Goal: Task Accomplishment & Management: Use online tool/utility

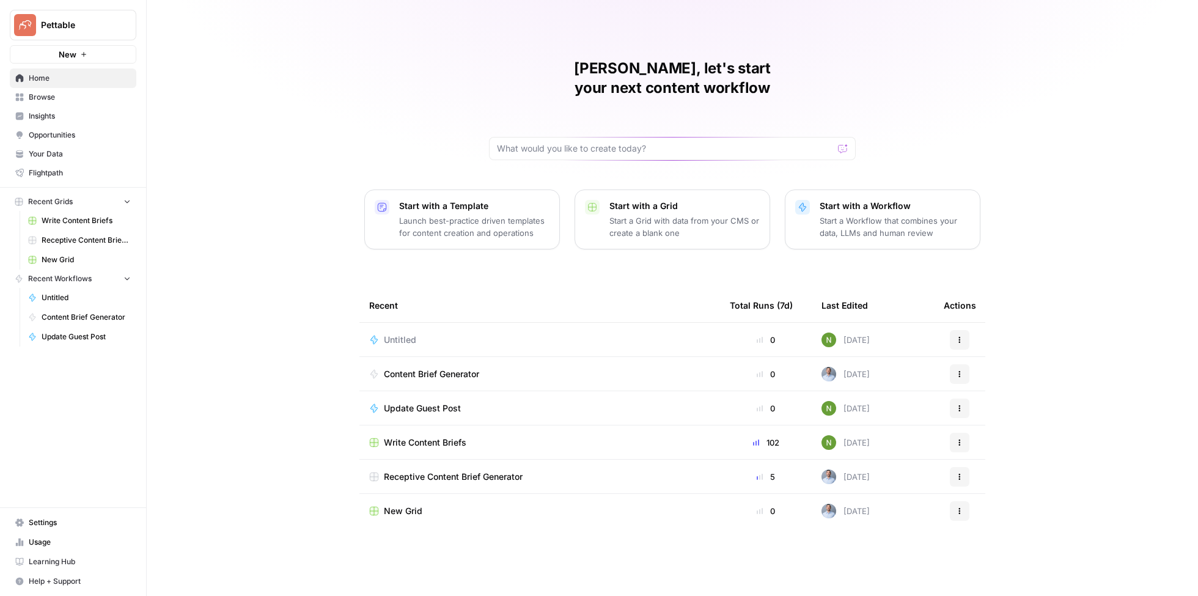
click at [87, 28] on span "Pettable" at bounding box center [78, 25] width 74 height 12
type input "nick"
click at [97, 104] on div "[PERSON_NAME]'s Workspace" at bounding box center [111, 111] width 186 height 15
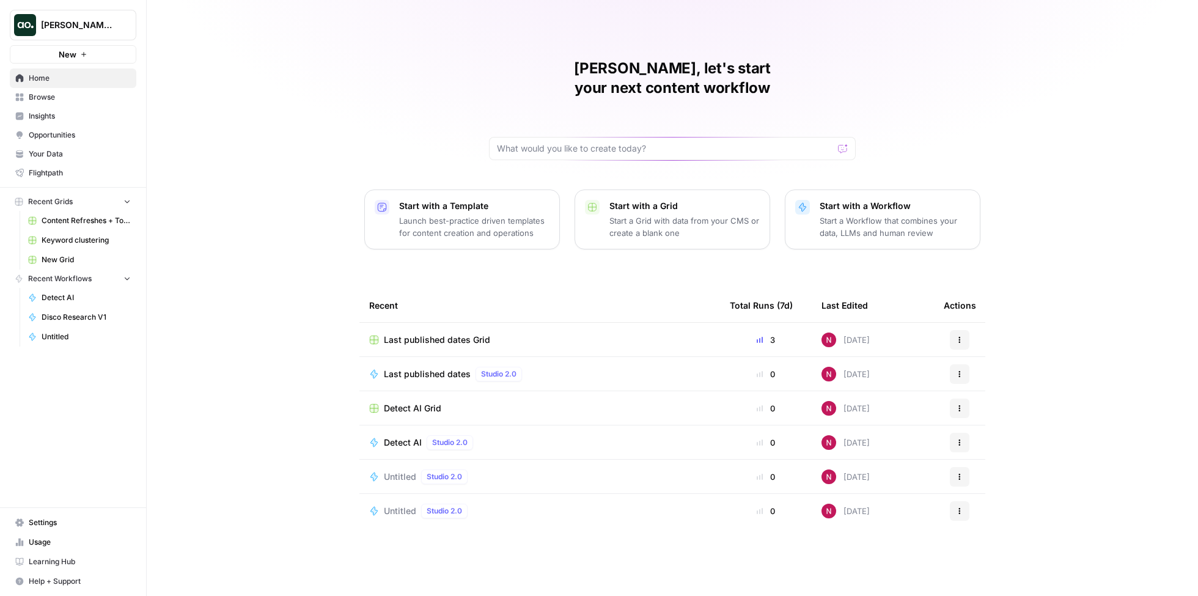
click at [89, 119] on span "Insights" at bounding box center [80, 116] width 102 height 11
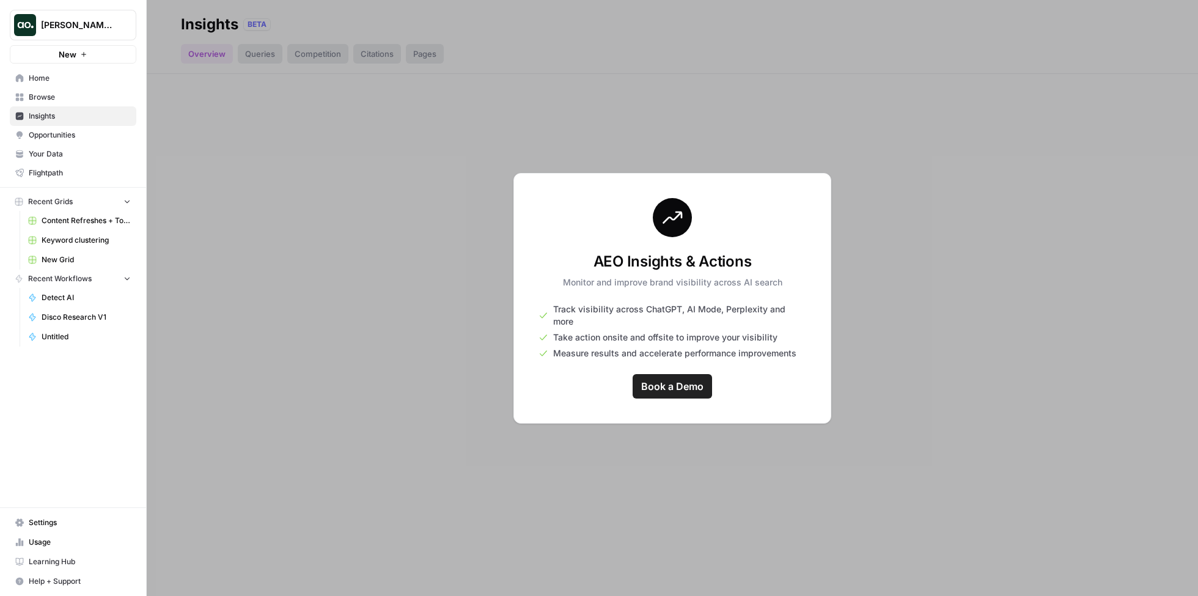
click at [66, 526] on span "Settings" at bounding box center [80, 522] width 102 height 11
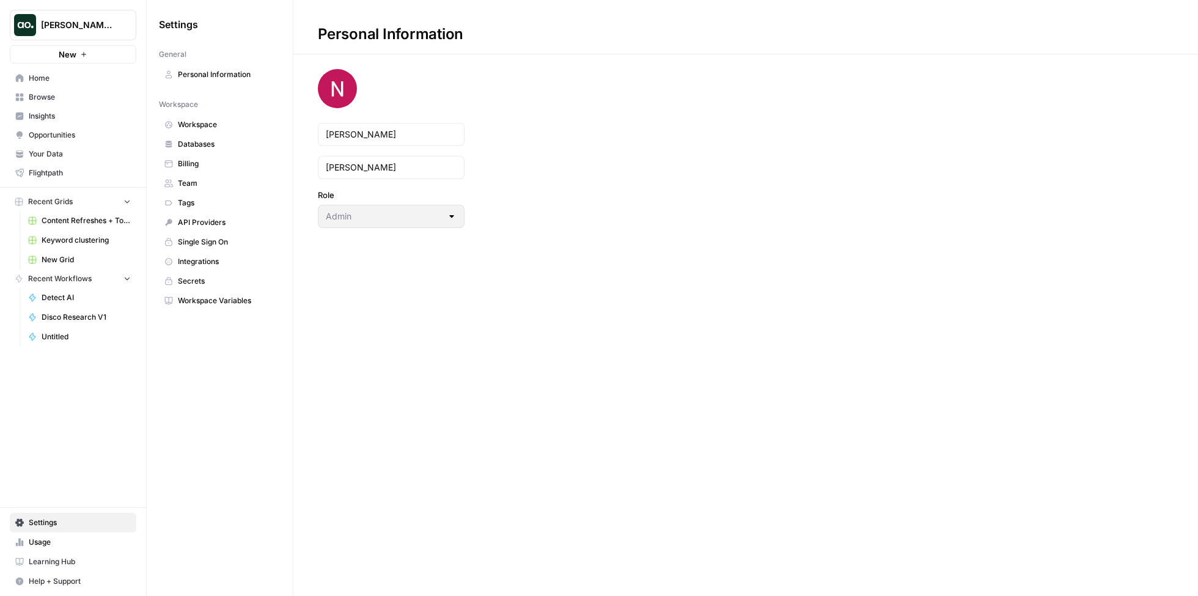
click at [59, 81] on span "Home" at bounding box center [80, 78] width 102 height 11
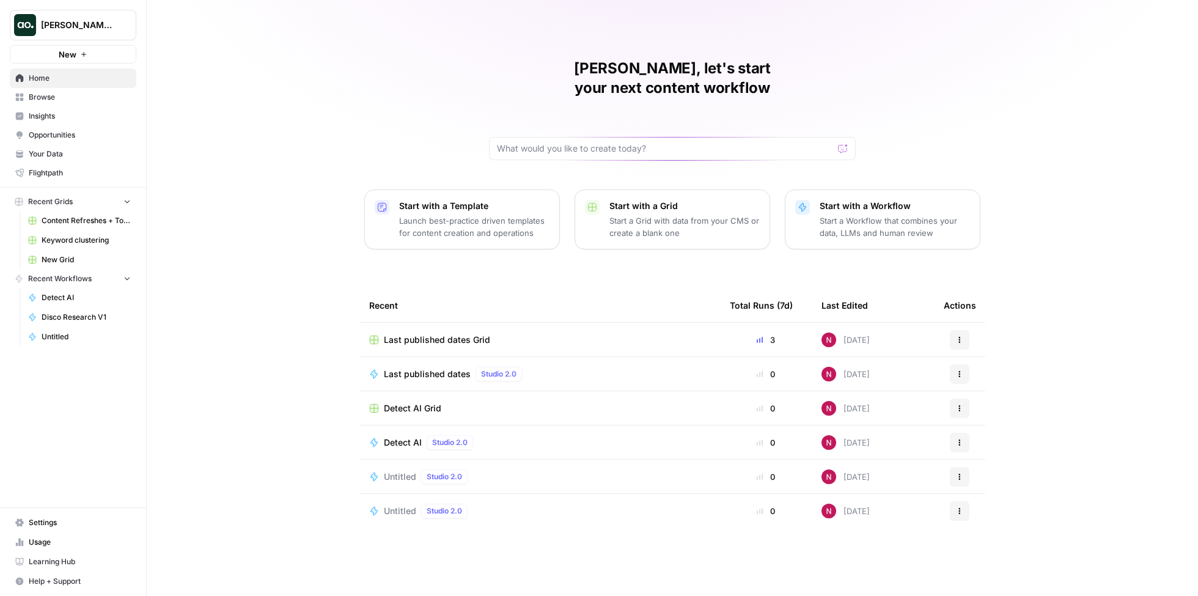
click at [62, 100] on span "Browse" at bounding box center [80, 97] width 102 height 11
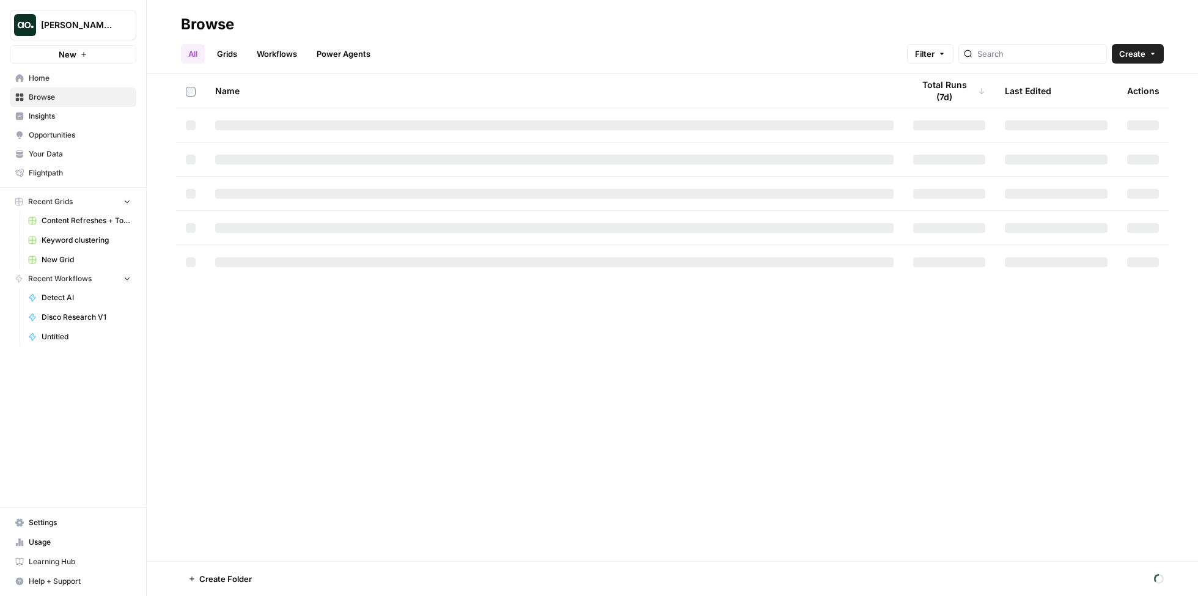
click at [65, 157] on span "Your Data" at bounding box center [80, 154] width 102 height 11
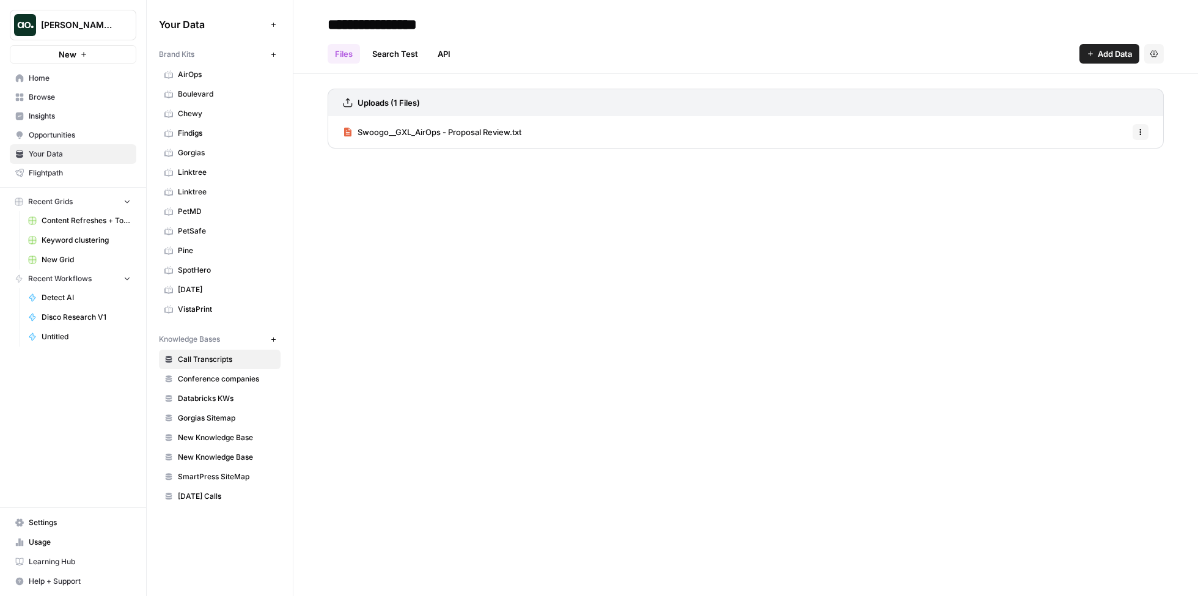
click at [276, 56] on icon "button" at bounding box center [273, 54] width 7 height 7
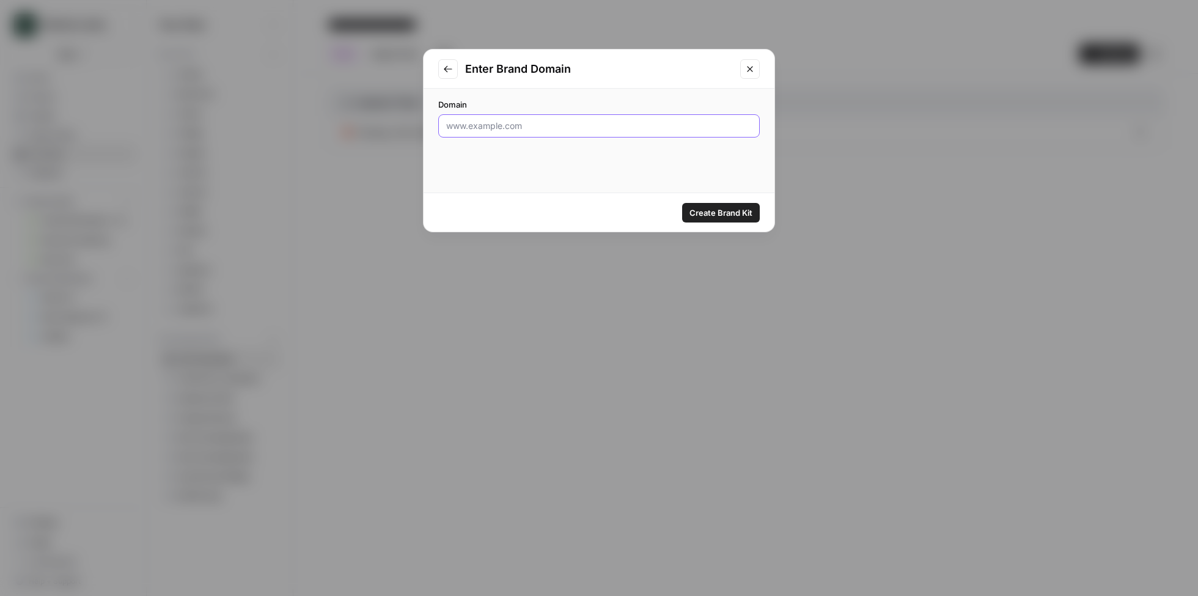
click at [543, 130] on input "Domain" at bounding box center [599, 126] width 306 height 12
type input "cookunity.com"
click at [718, 207] on span "Create Brand Kit" at bounding box center [720, 213] width 63 height 12
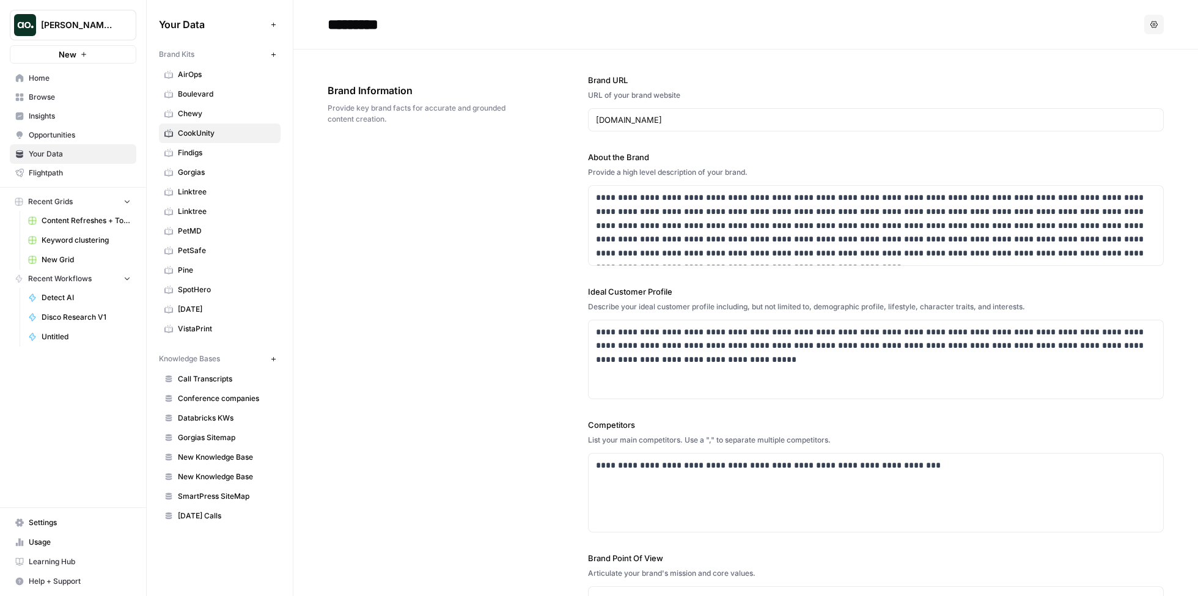
click at [54, 79] on span "Home" at bounding box center [80, 78] width 102 height 11
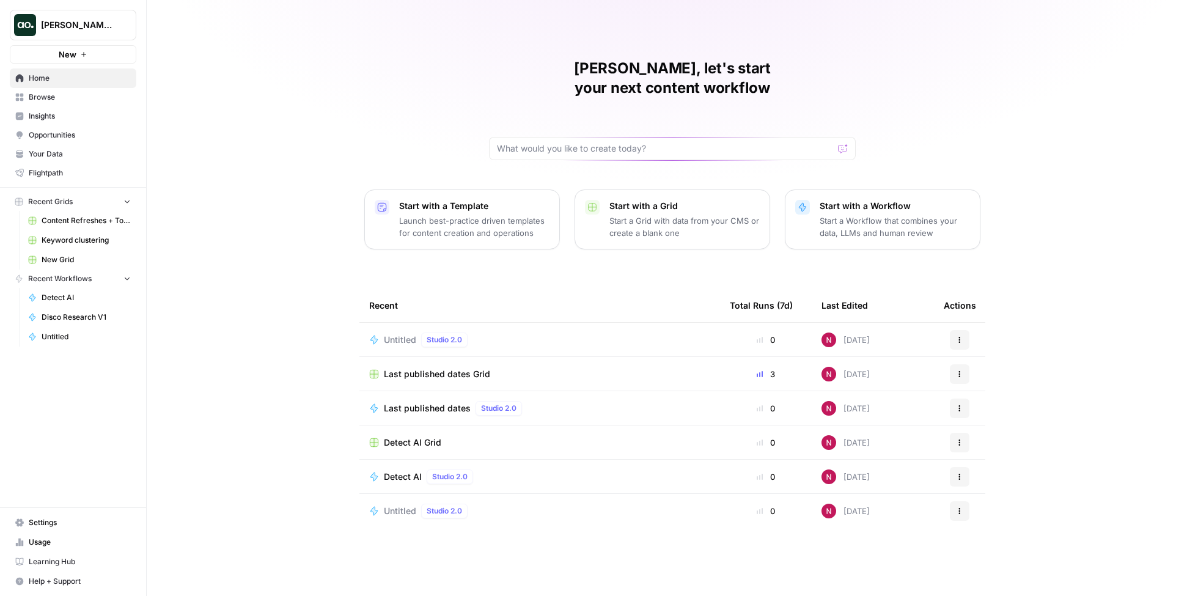
click at [858, 215] on p "Start a Workflow that combines your data, LLMs and human review" at bounding box center [895, 227] width 150 height 24
click at [829, 215] on p "Start a Workflow that combines your data, LLMs and human review" at bounding box center [895, 227] width 150 height 24
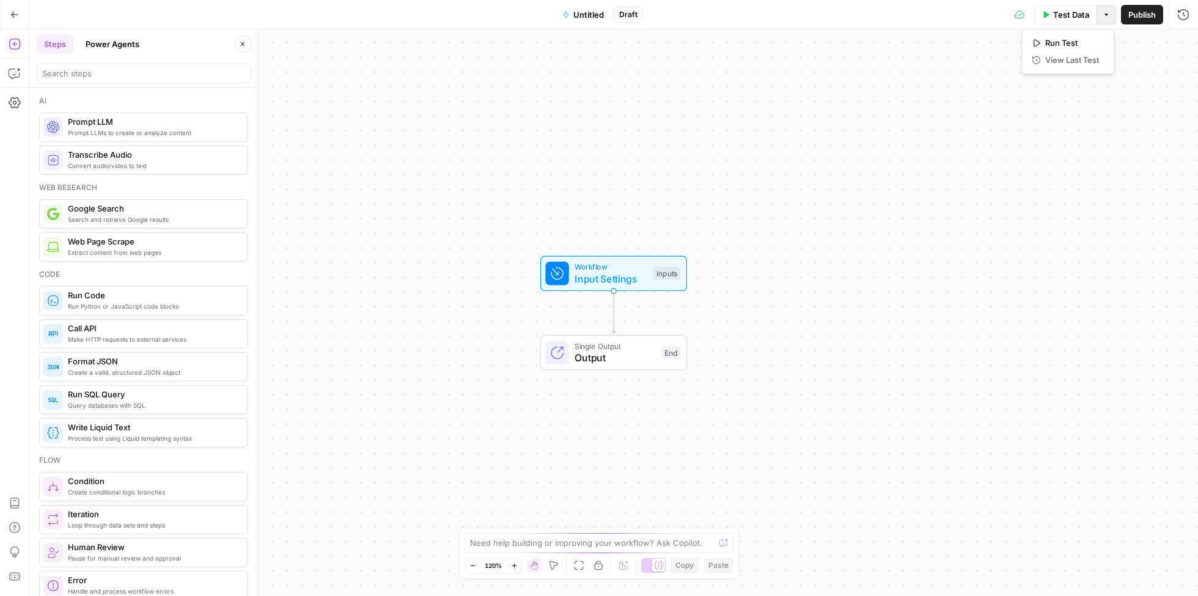
click at [1103, 19] on button "Options" at bounding box center [1106, 15] width 20 height 20
click at [13, 103] on icon "button" at bounding box center [15, 102] width 12 height 11
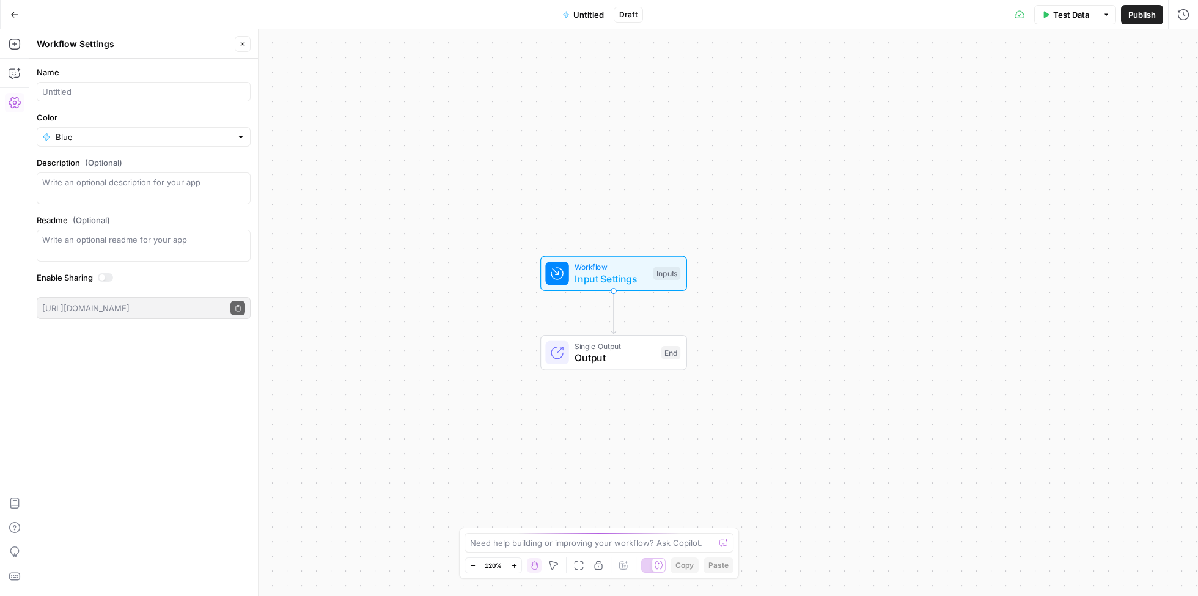
click at [13, 103] on icon "button" at bounding box center [15, 102] width 12 height 11
click at [17, 13] on icon "button" at bounding box center [14, 14] width 9 height 9
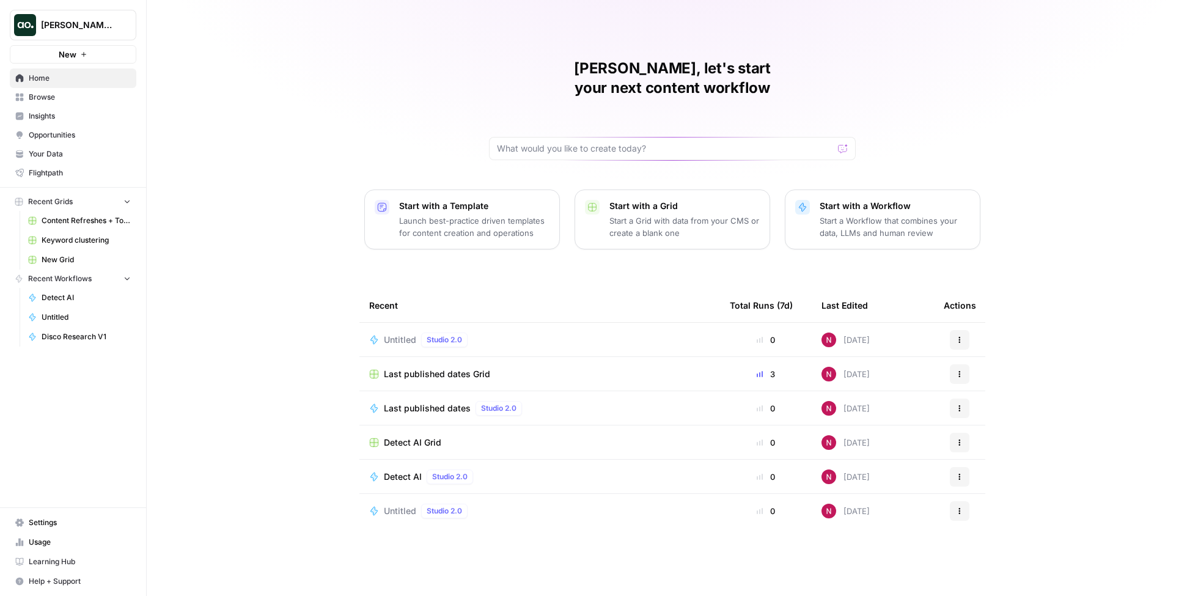
click at [92, 26] on span "[PERSON_NAME]'s Workspace" at bounding box center [78, 25] width 74 height 12
type input "cookunity"
click at [83, 90] on span "CookUnity" at bounding box center [117, 92] width 161 height 12
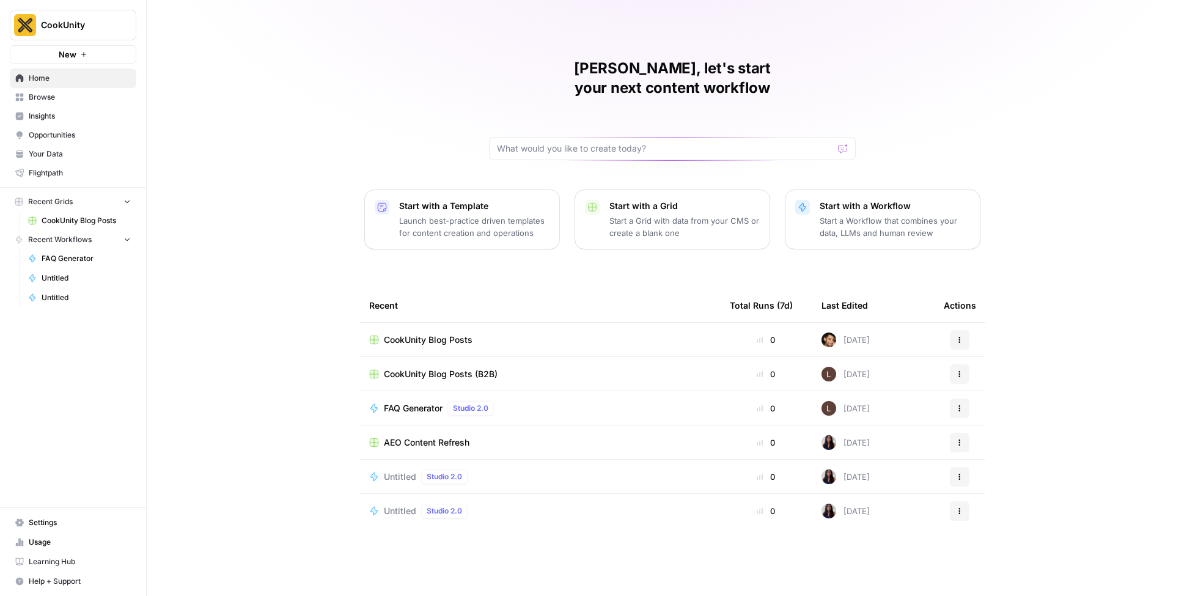
click at [98, 31] on span "CookUnity" at bounding box center [78, 25] width 74 height 12
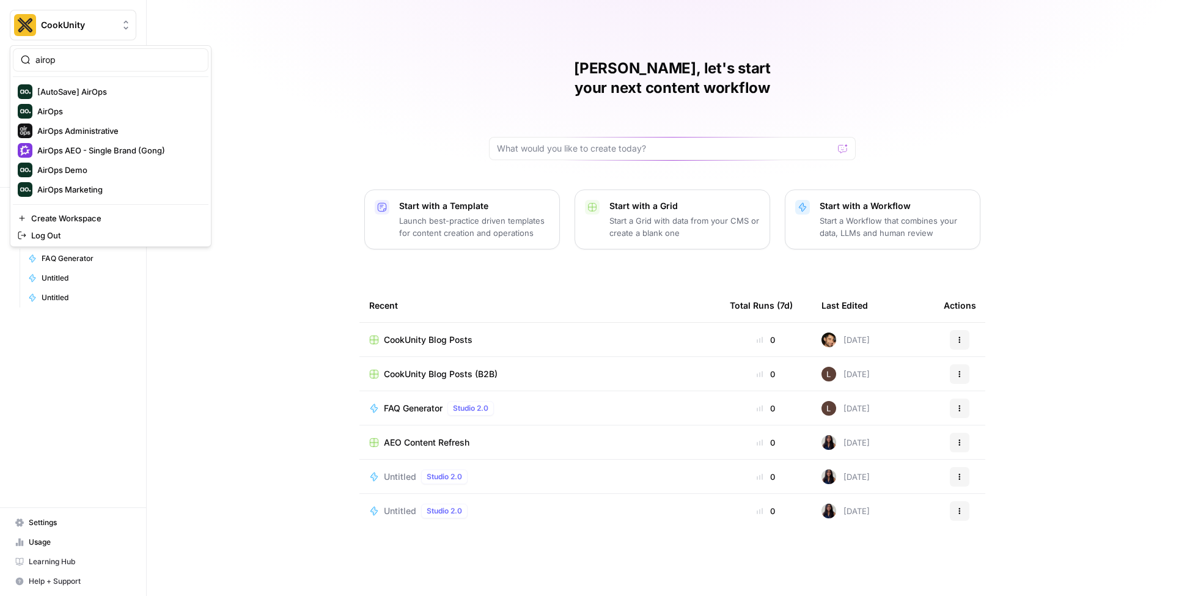
type input "airop"
click at [86, 105] on span "AirOps" at bounding box center [117, 111] width 161 height 12
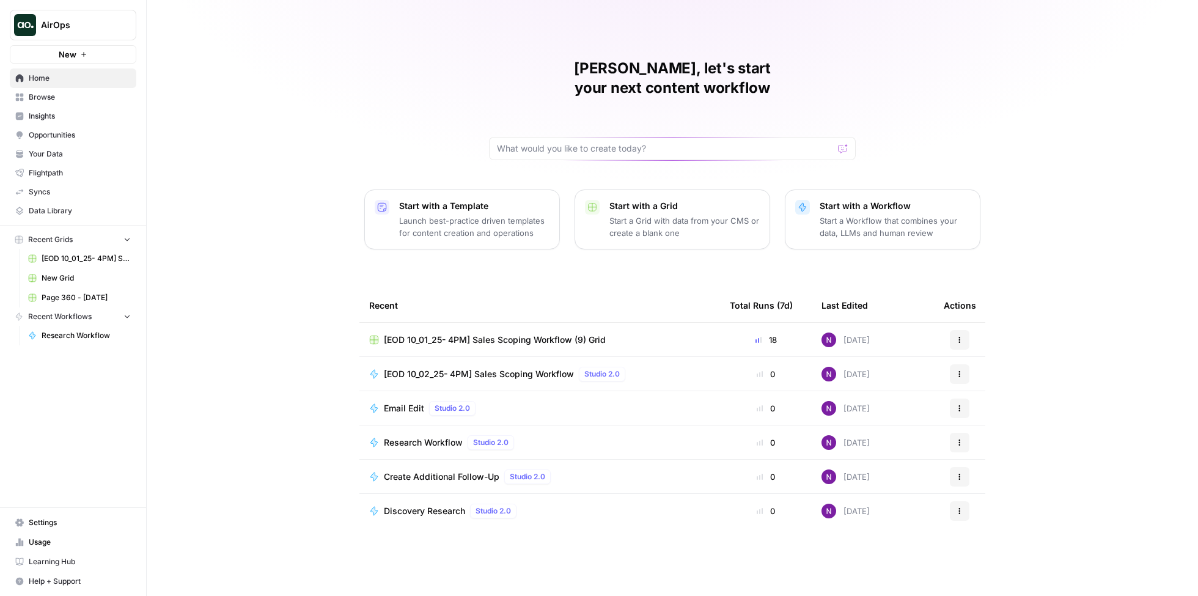
click at [859, 215] on p "Start a Workflow that combines your data, LLMs and human review" at bounding box center [895, 227] width 150 height 24
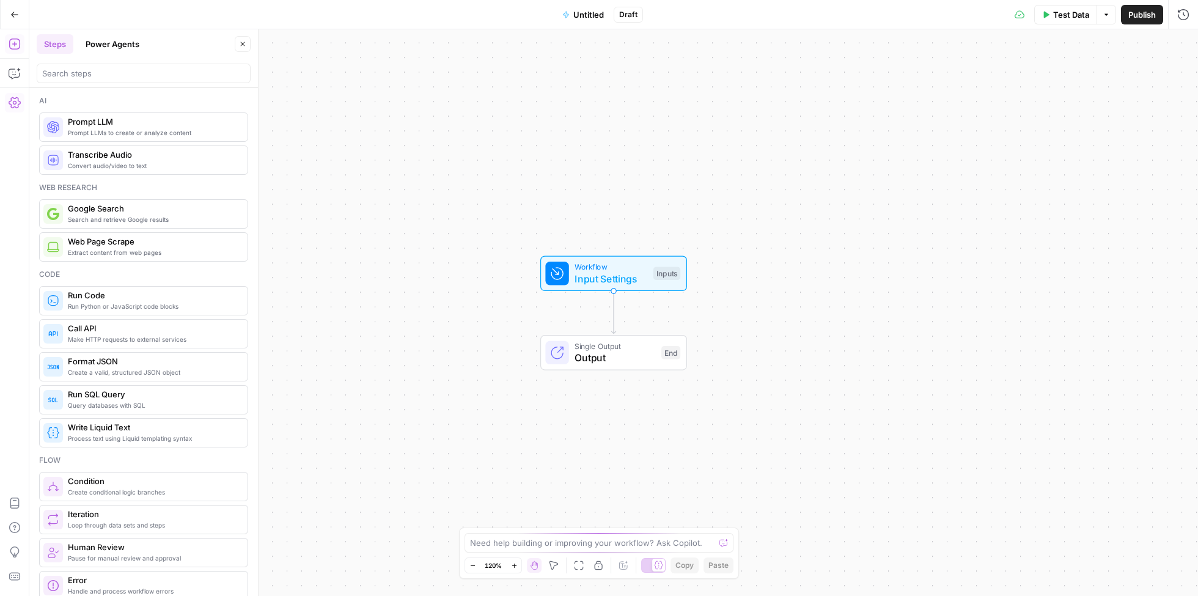
click at [15, 105] on icon "button" at bounding box center [15, 103] width 12 height 12
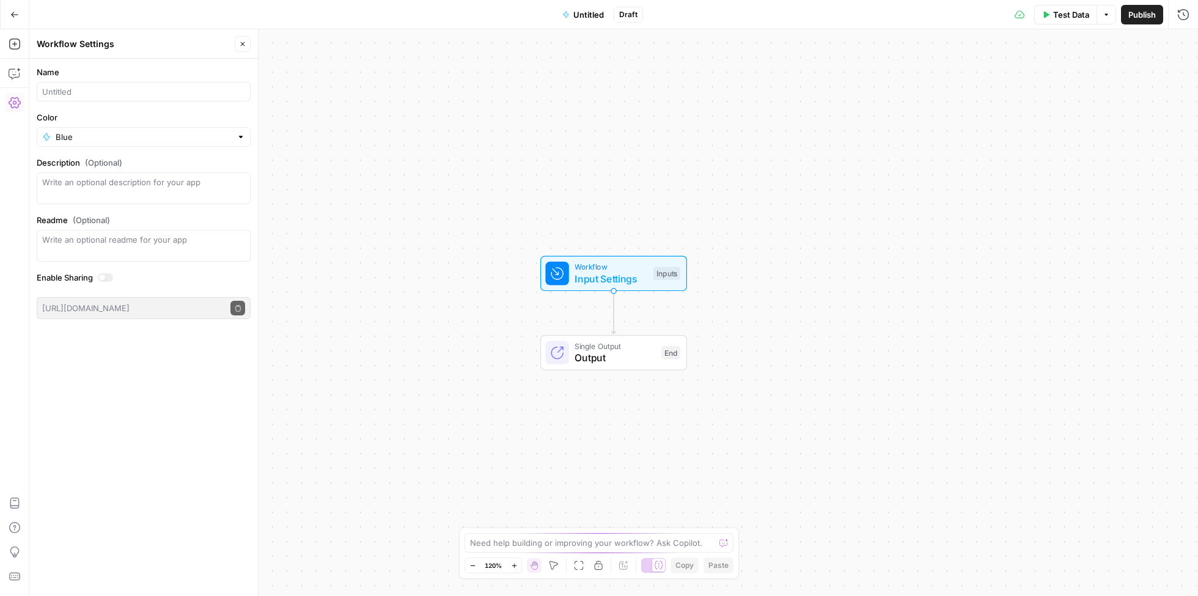
click at [15, 105] on icon "button" at bounding box center [15, 103] width 12 height 12
click at [13, 100] on icon "button" at bounding box center [15, 102] width 12 height 11
click at [12, 9] on button "Go Back" at bounding box center [15, 15] width 22 height 22
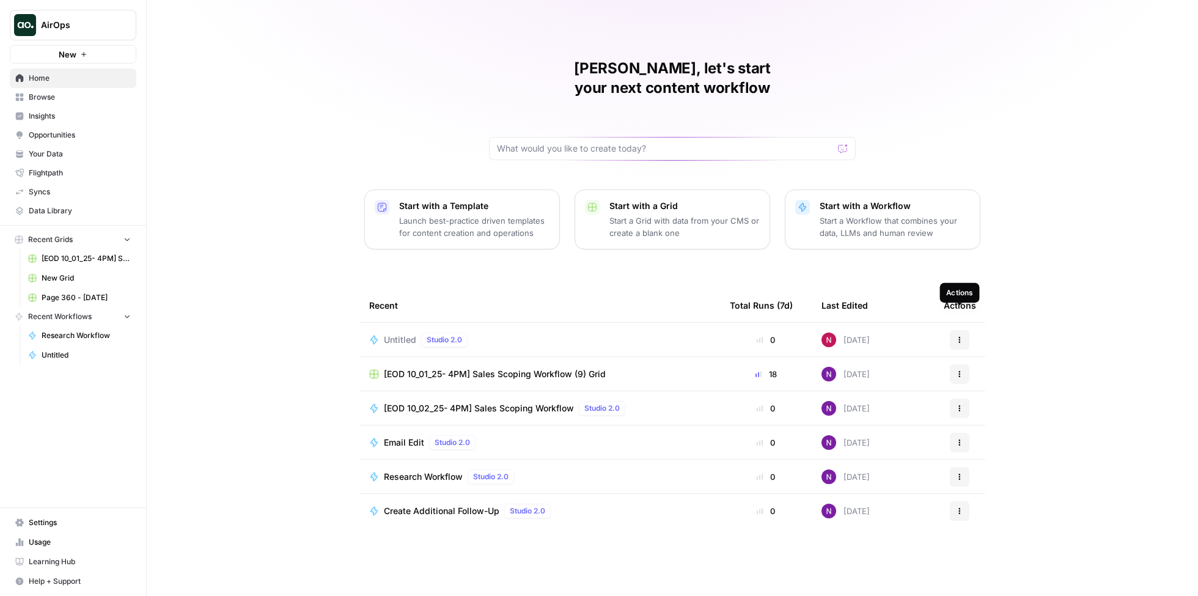
click at [959, 337] on icon "button" at bounding box center [960, 338] width 2 height 2
click at [969, 372] on div "Delete" at bounding box center [1018, 376] width 116 height 12
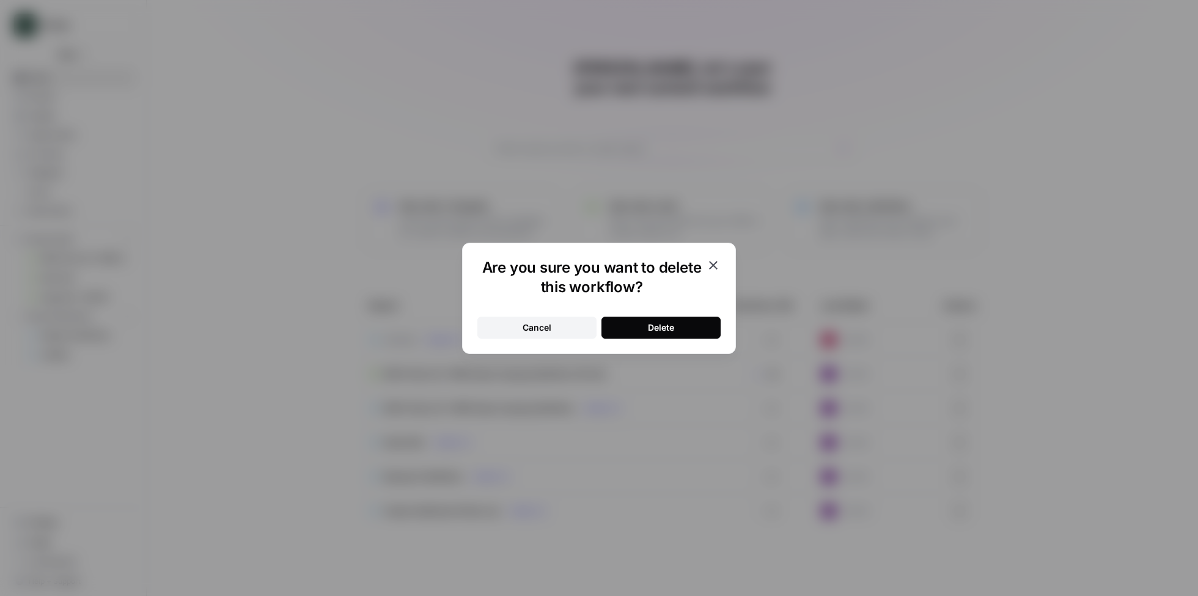
click at [671, 327] on div "Delete" at bounding box center [661, 327] width 26 height 12
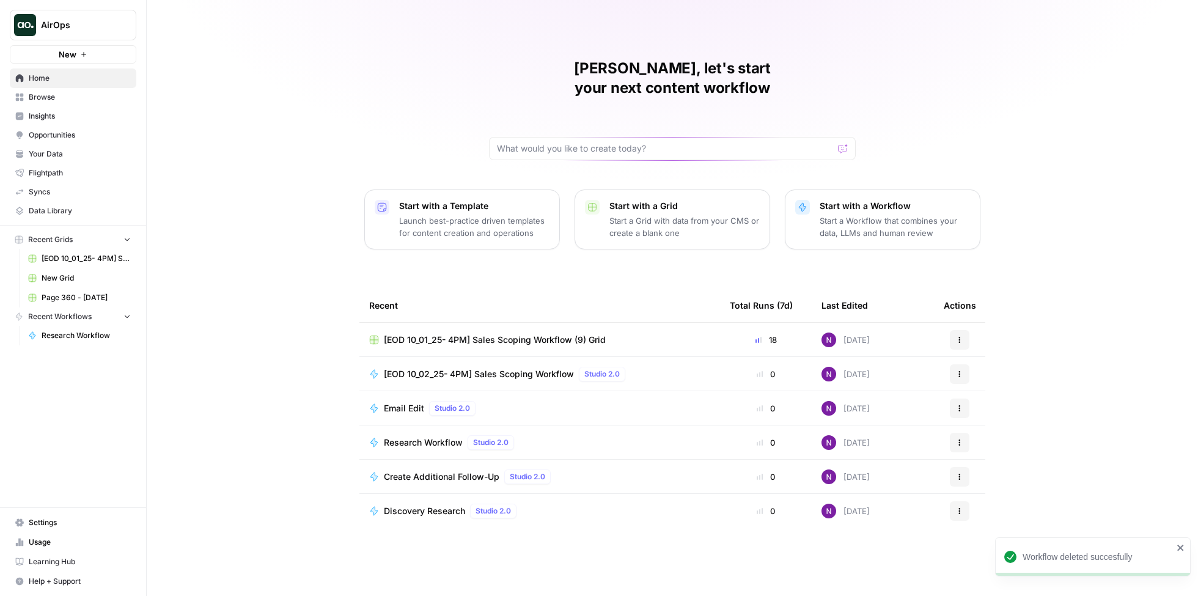
click at [78, 190] on span "Syncs" at bounding box center [80, 191] width 102 height 11
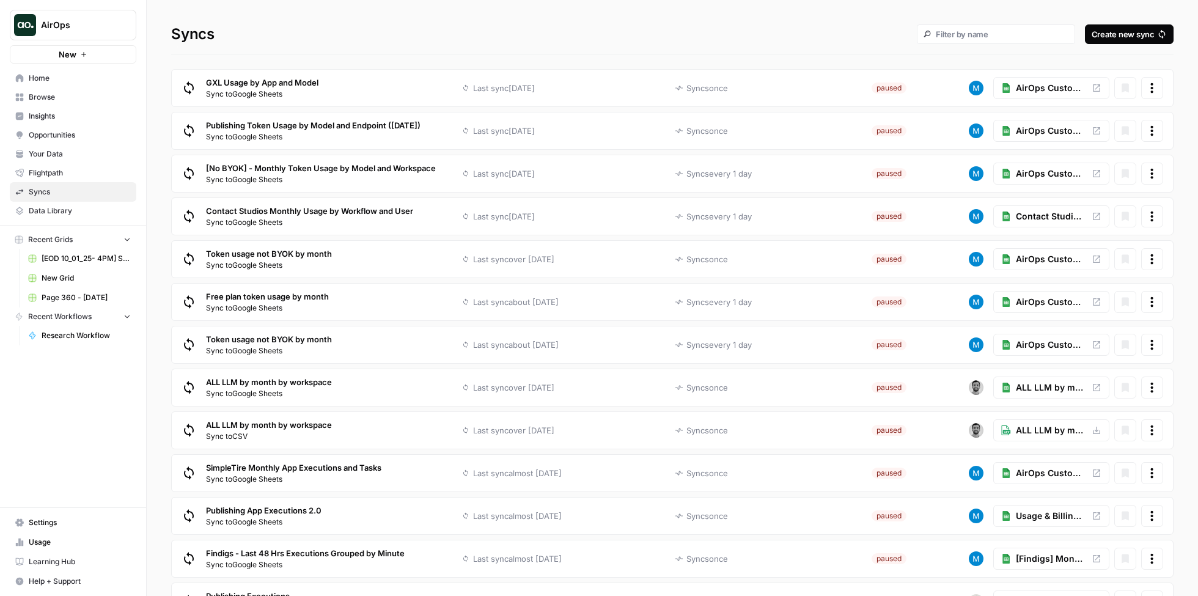
click at [59, 81] on span "Home" at bounding box center [80, 78] width 102 height 11
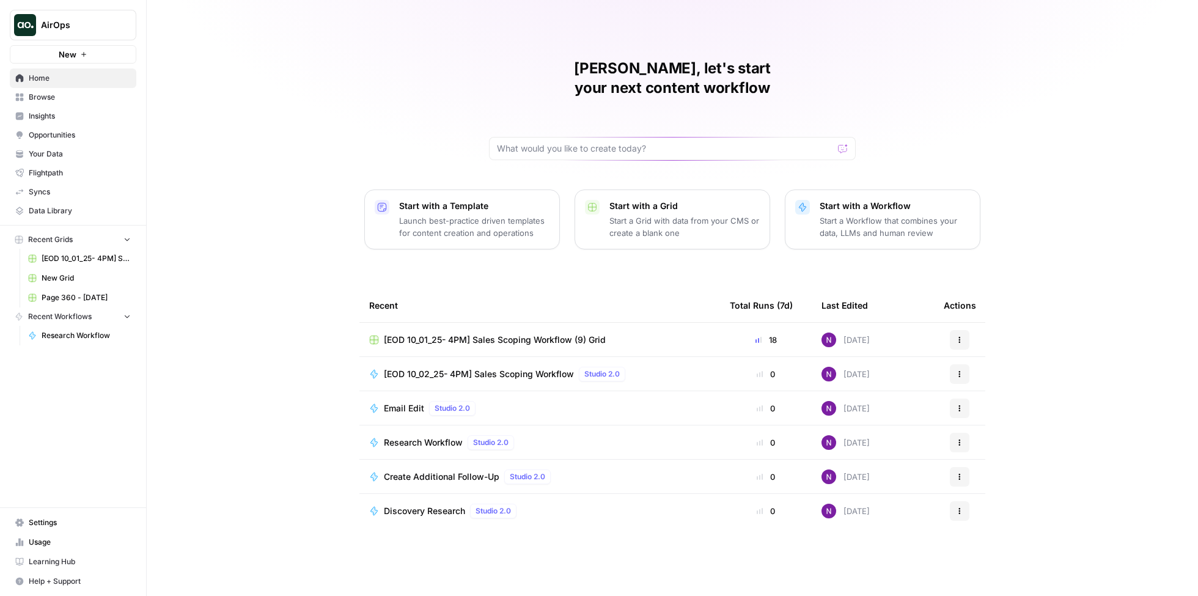
click at [70, 213] on span "Data Library" at bounding box center [80, 210] width 102 height 11
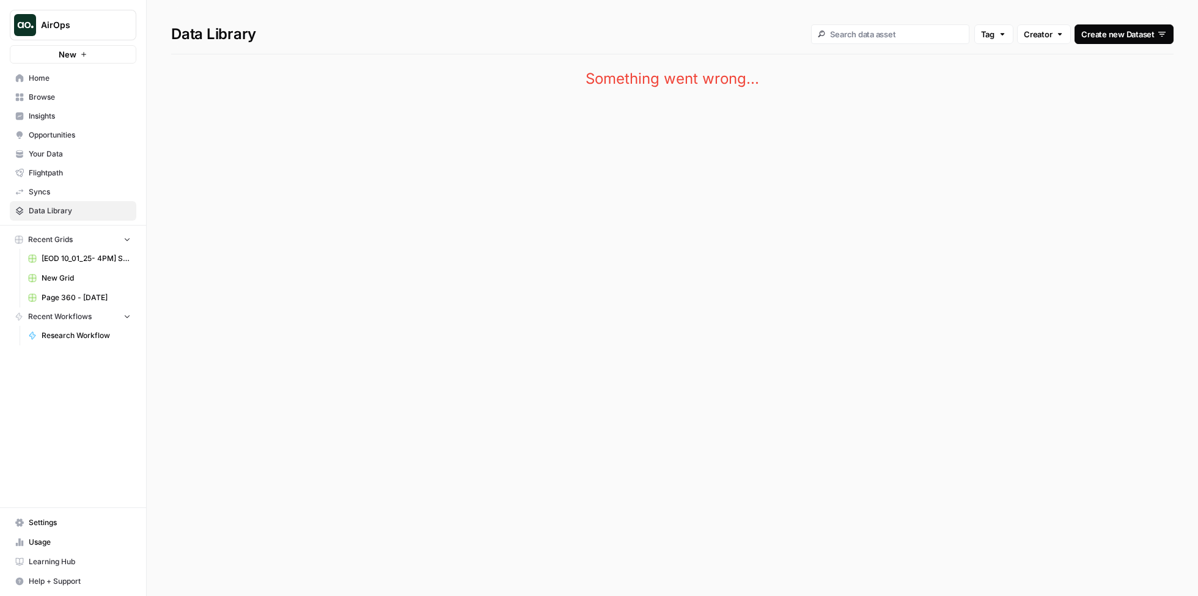
click at [62, 80] on span "Home" at bounding box center [80, 78] width 102 height 11
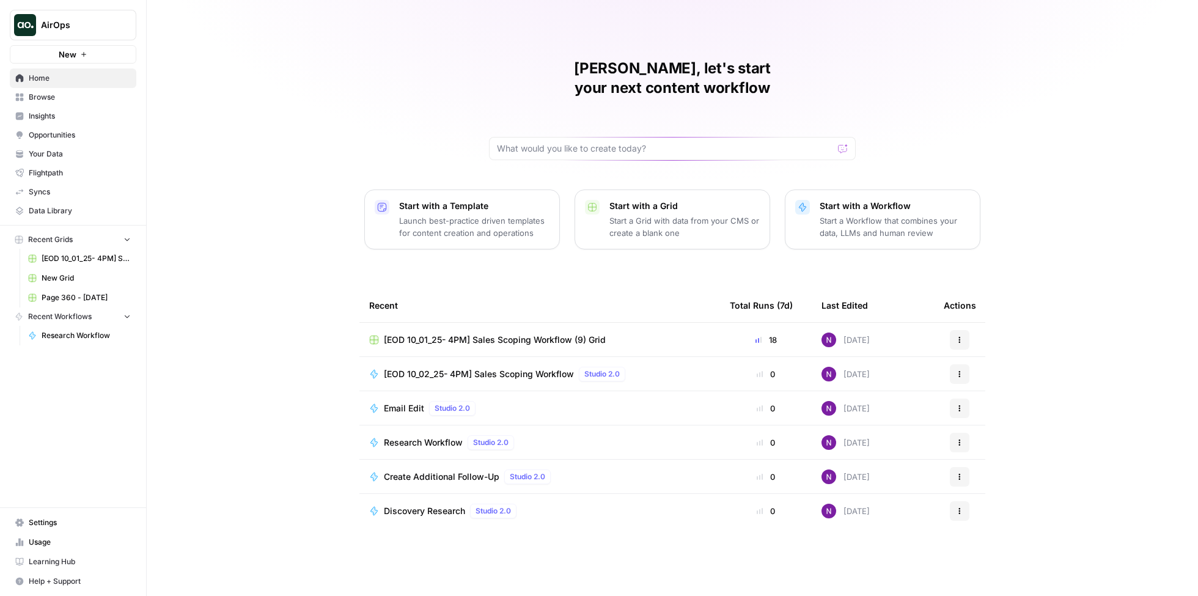
click at [108, 25] on span "AirOps" at bounding box center [78, 25] width 74 height 12
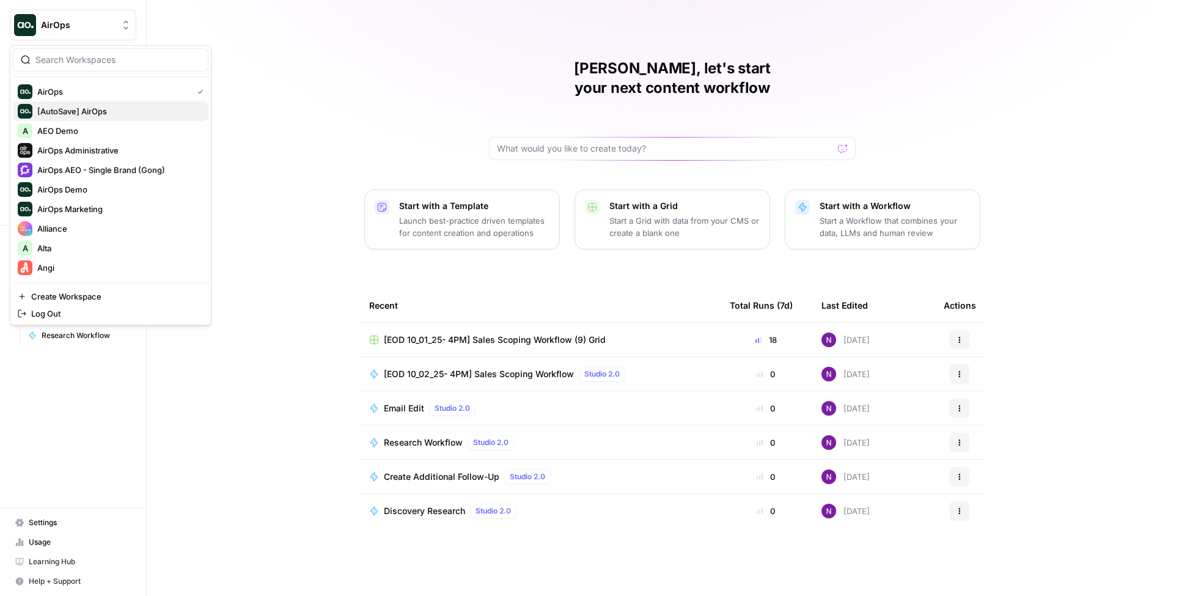
click at [112, 110] on span "[AutoSave] AirOps" at bounding box center [117, 111] width 161 height 12
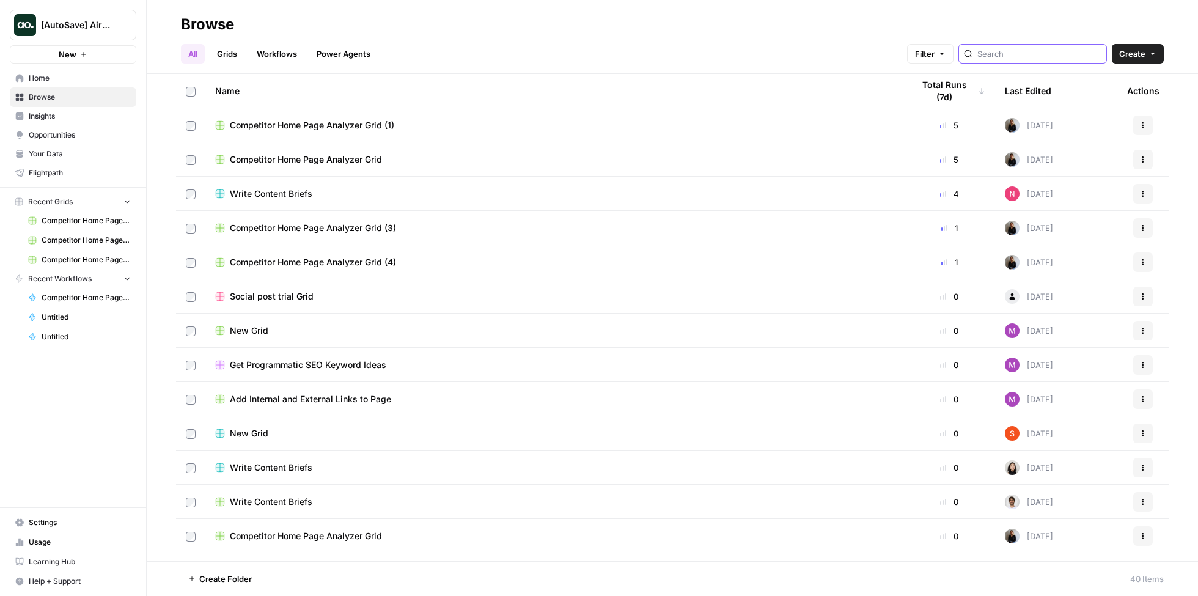
click at [1024, 56] on input "search" at bounding box center [1039, 54] width 124 height 12
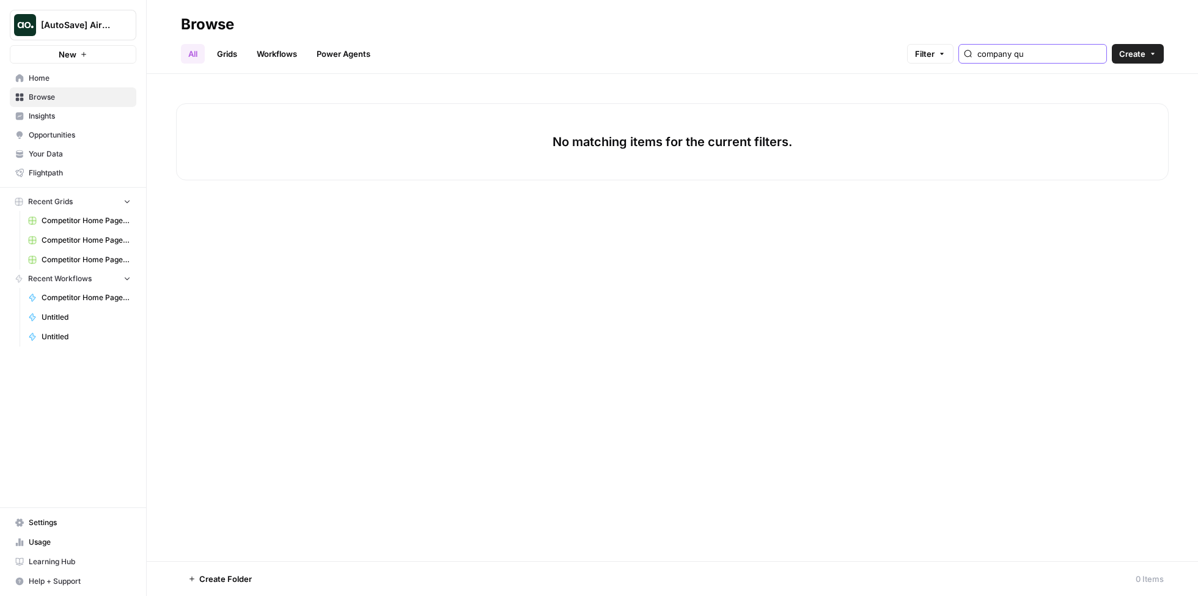
click at [102, 31] on span "[AutoSave] AirOps" at bounding box center [78, 25] width 74 height 12
type input "company qu"
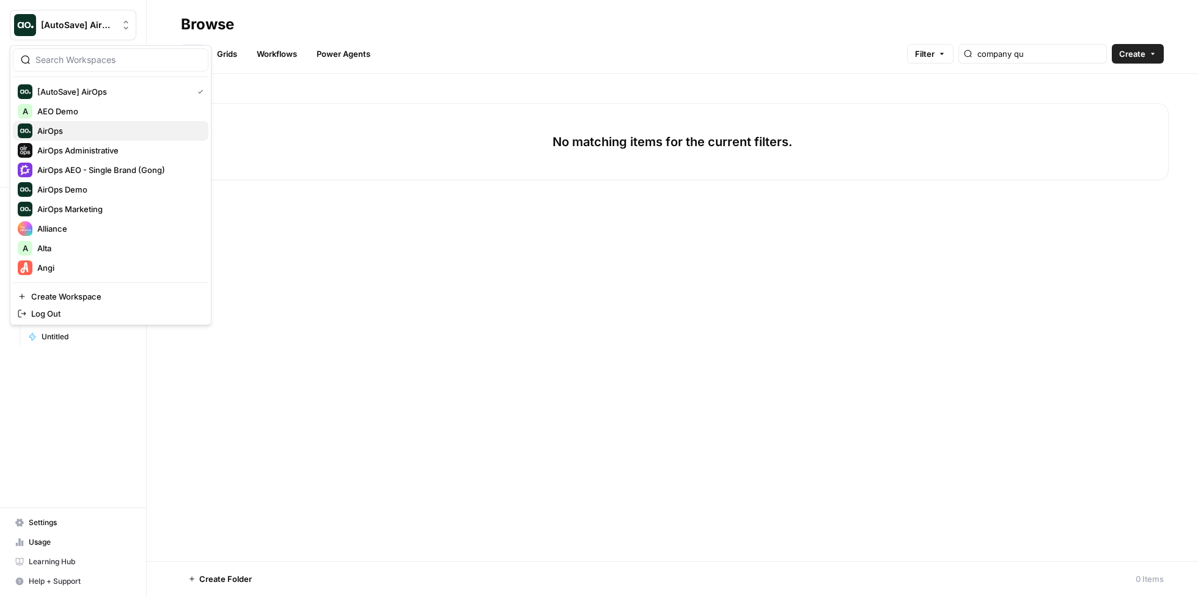
click at [100, 134] on span "AirOps" at bounding box center [117, 131] width 161 height 12
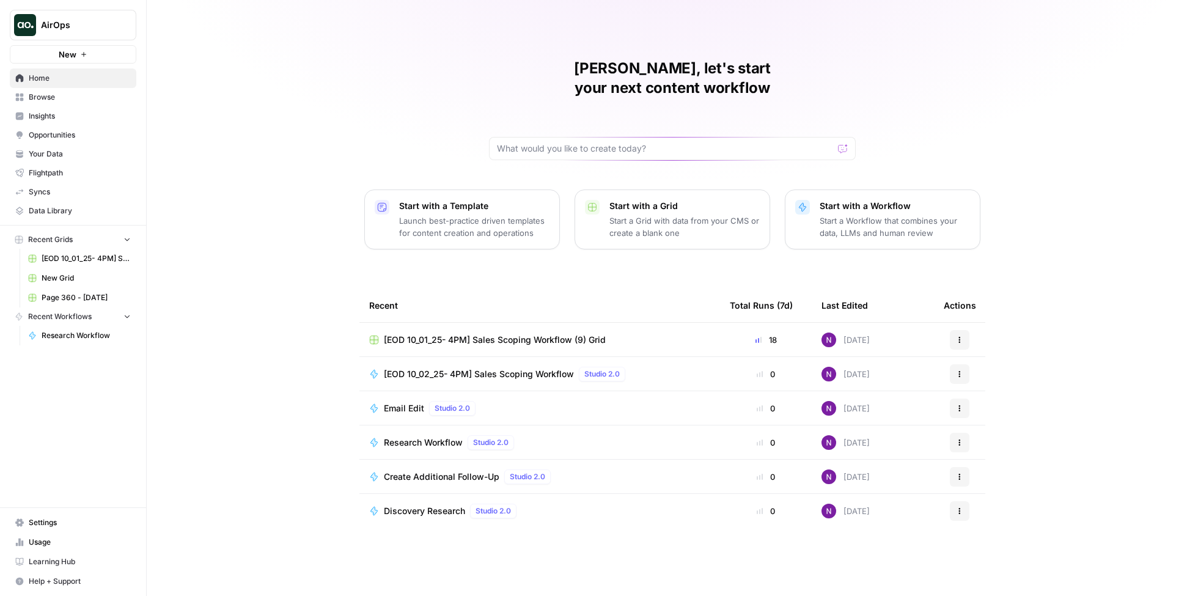
click at [42, 96] on span "Browse" at bounding box center [80, 97] width 102 height 11
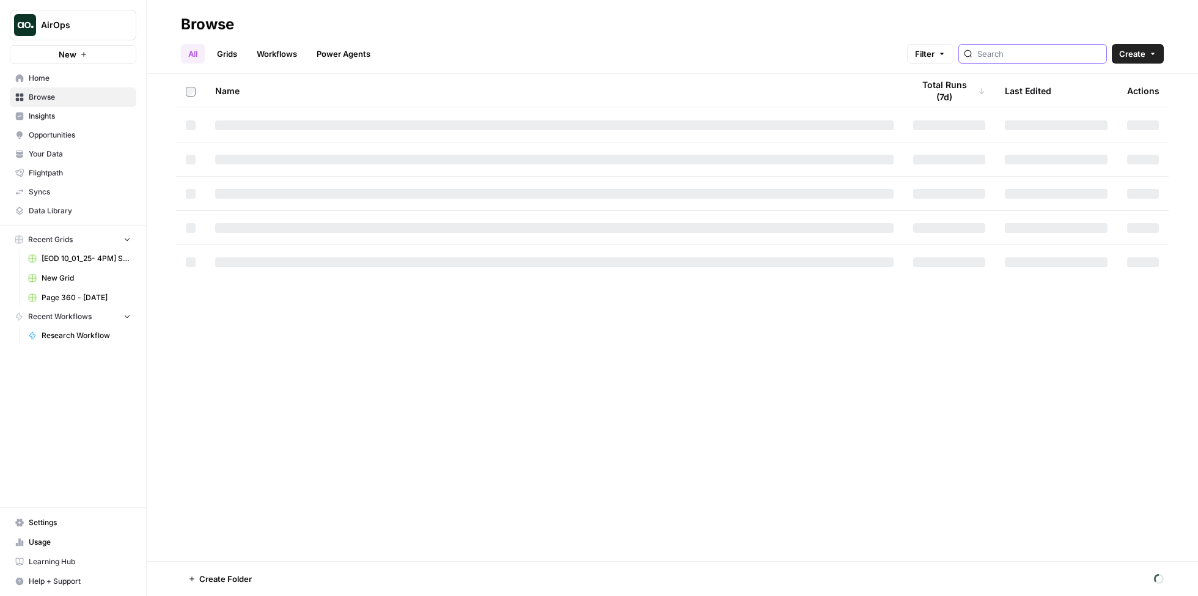
click at [1035, 54] on input "search" at bounding box center [1039, 54] width 124 height 12
type input "company"
click at [224, 59] on link "Grids" at bounding box center [227, 54] width 35 height 20
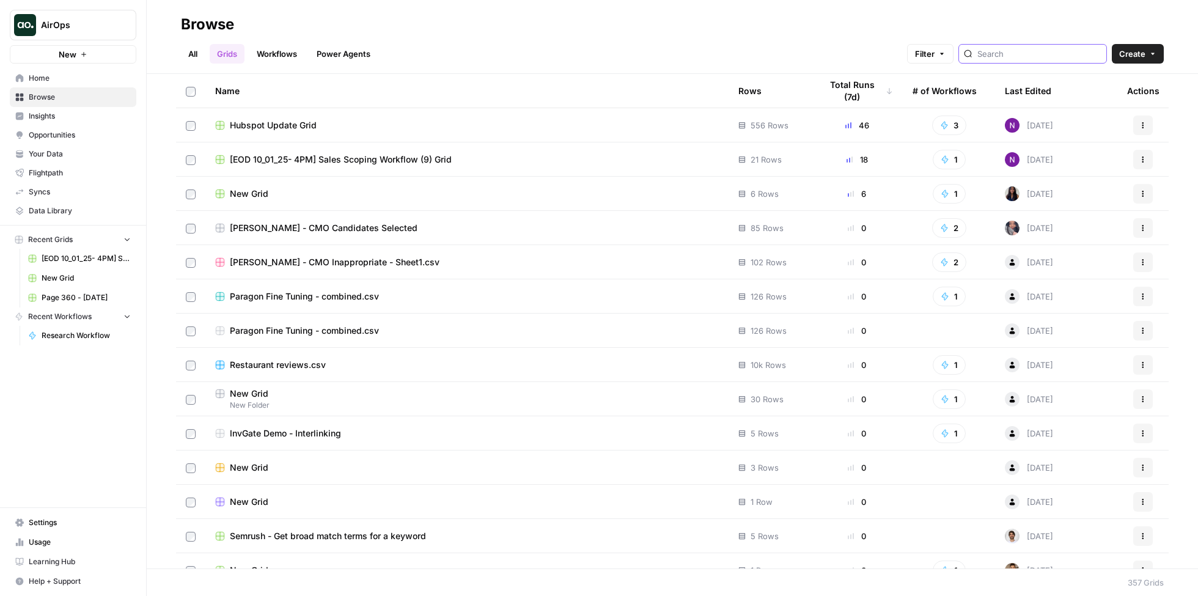
click at [1019, 56] on input "search" at bounding box center [1039, 54] width 124 height 12
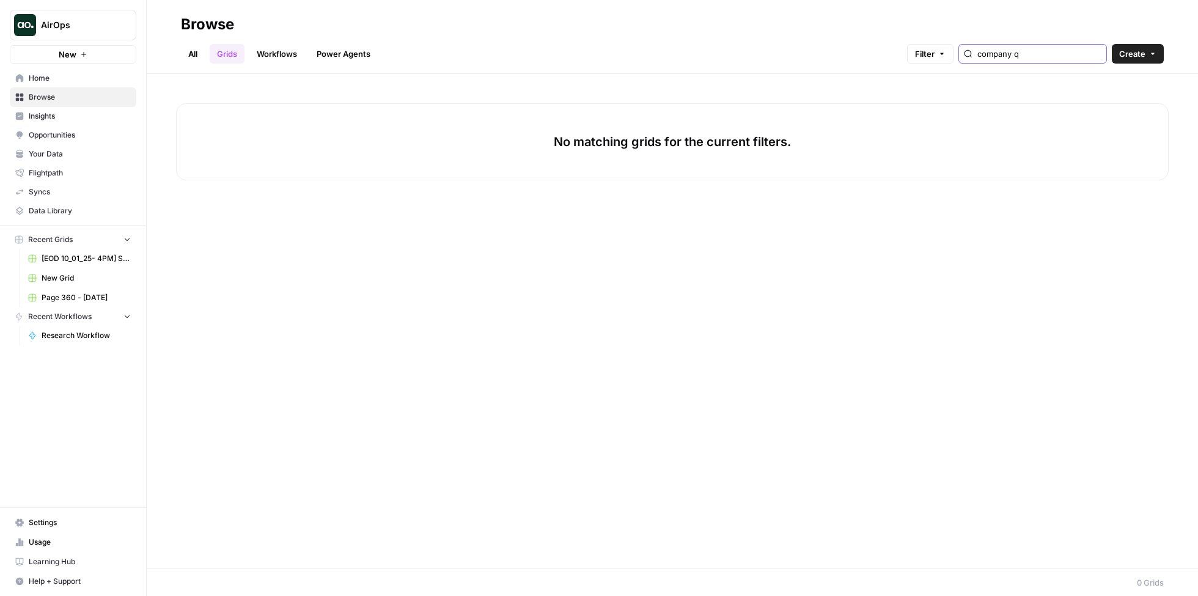
type input "company q"
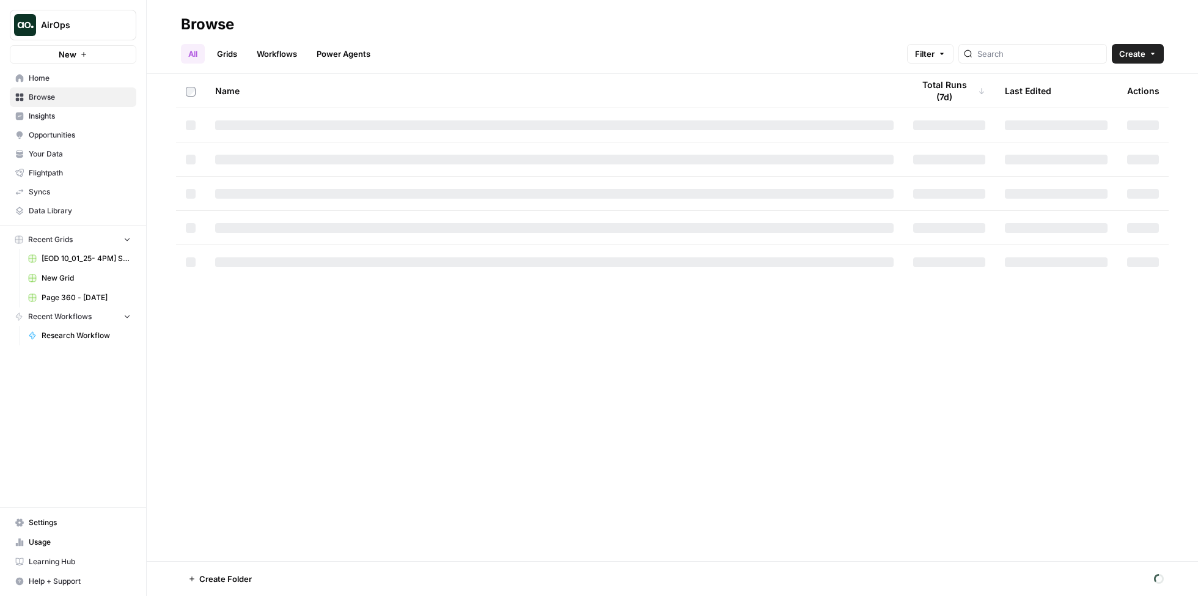
click at [87, 28] on span "AirOps" at bounding box center [78, 25] width 74 height 12
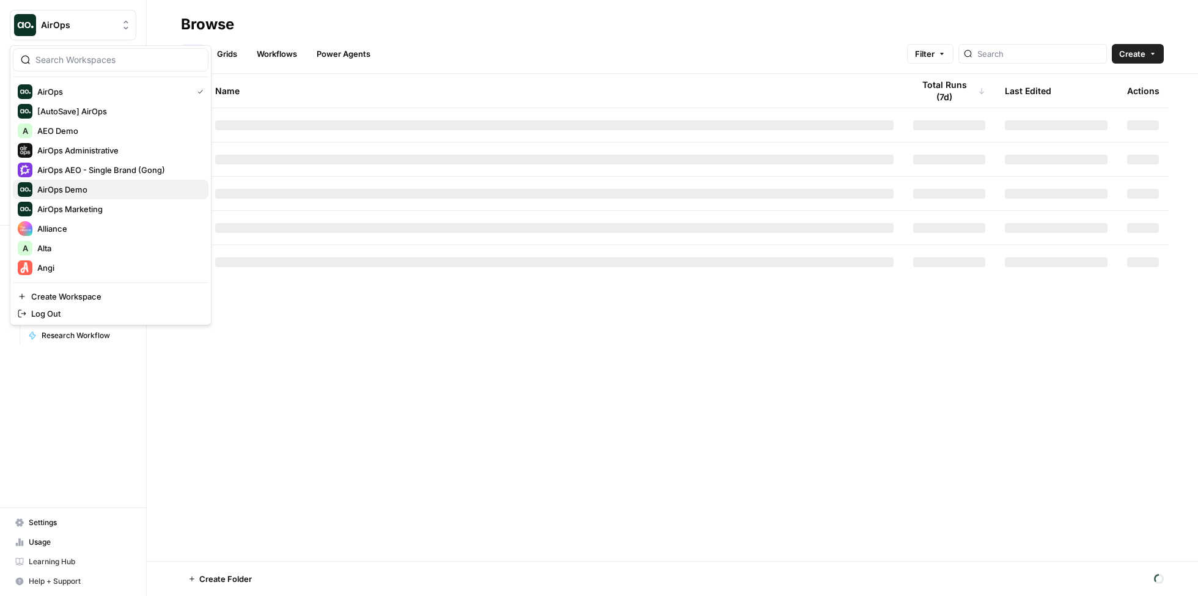
click at [84, 185] on span "AirOps Demo" at bounding box center [117, 189] width 161 height 12
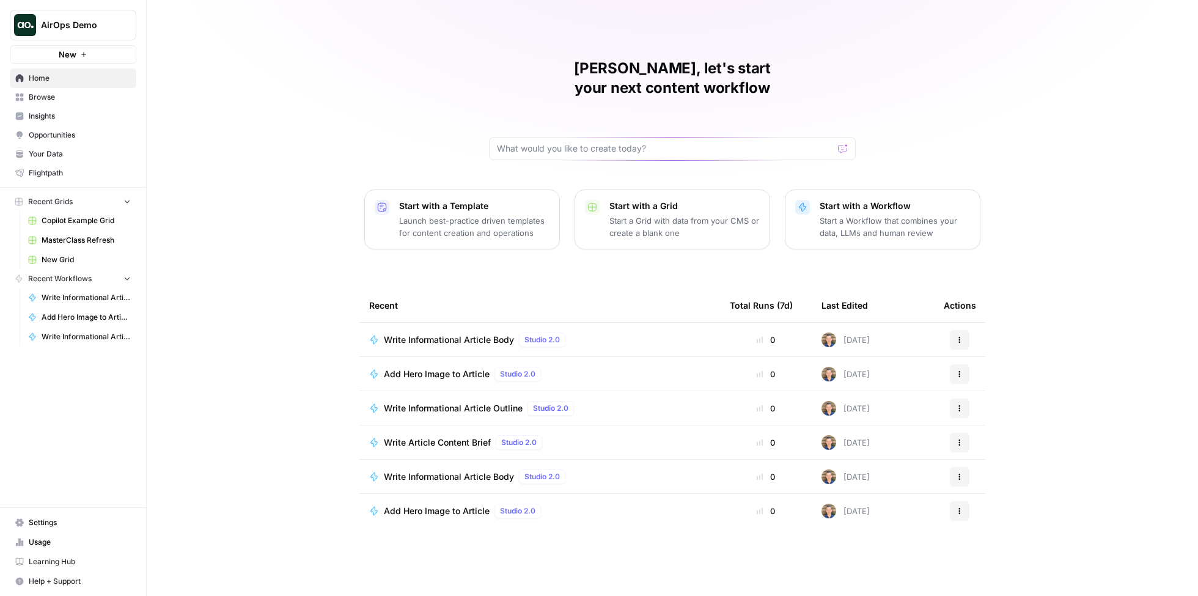
click at [56, 100] on span "Browse" at bounding box center [80, 97] width 102 height 11
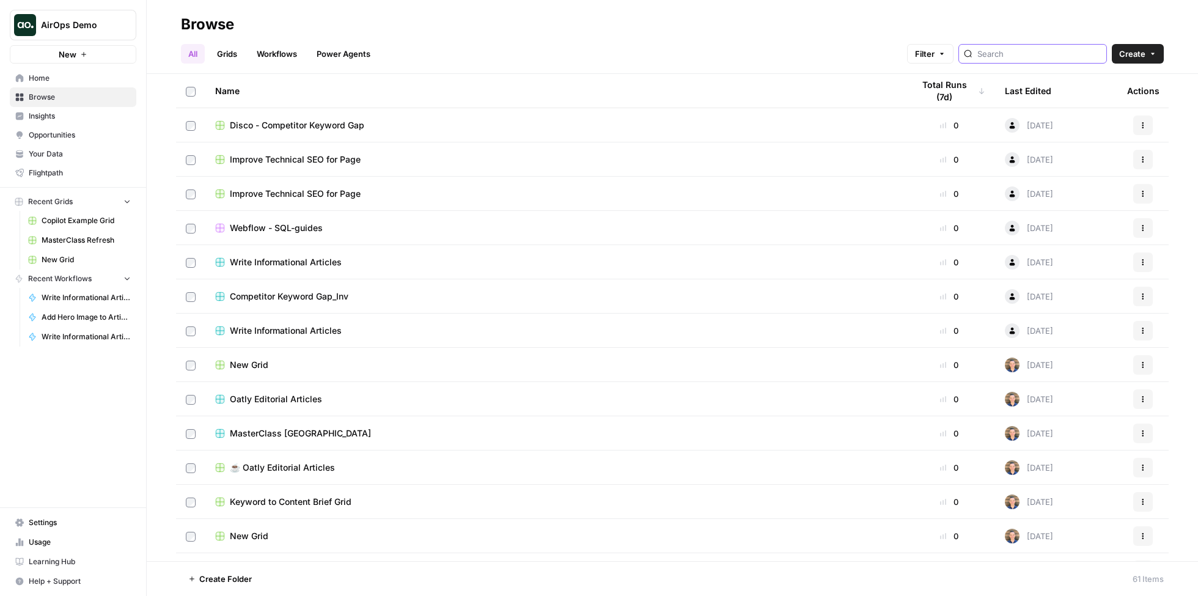
click at [1033, 51] on input "search" at bounding box center [1039, 54] width 124 height 12
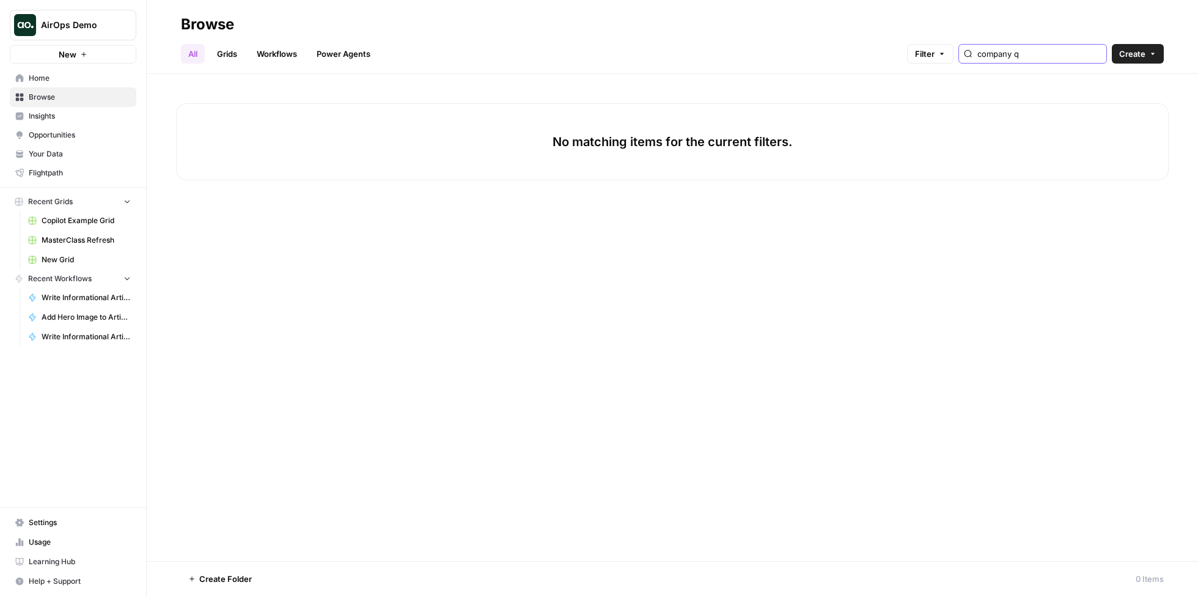
click at [83, 32] on button "AirOps Demo" at bounding box center [73, 25] width 127 height 31
type input "company q"
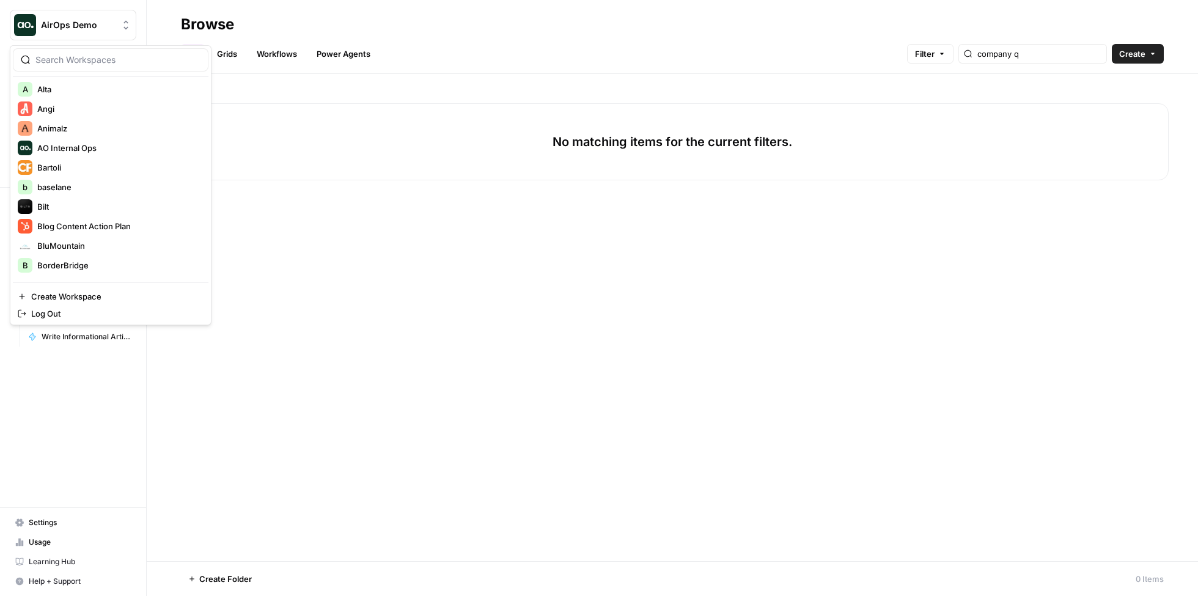
scroll to position [162, 0]
click at [83, 147] on span "AO Internal Ops" at bounding box center [117, 145] width 161 height 12
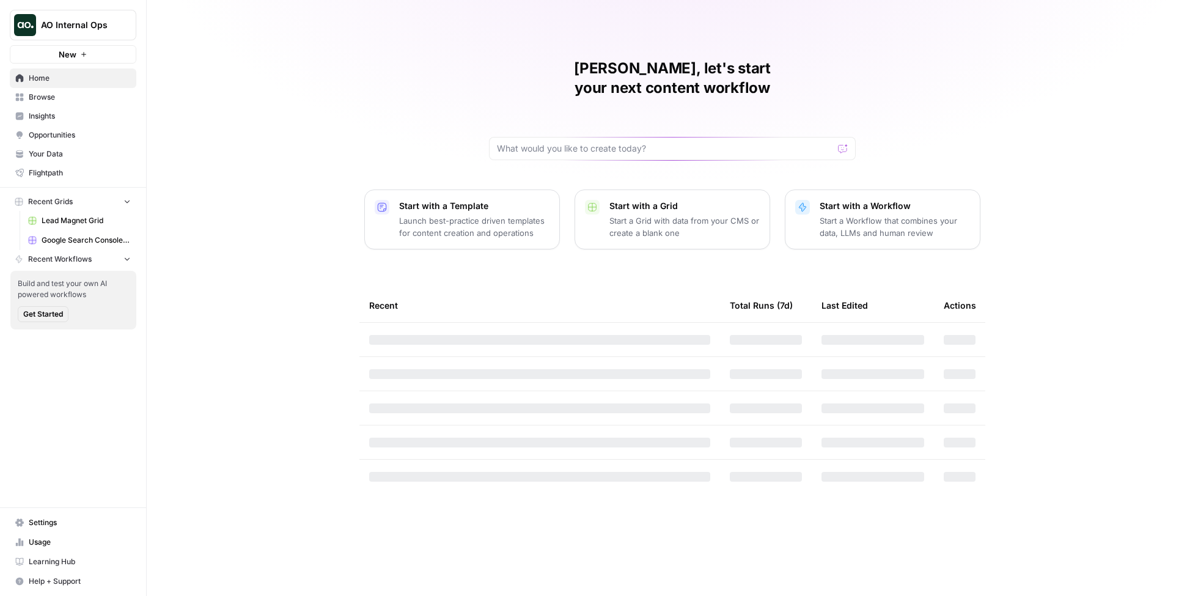
click at [68, 95] on span "Browse" at bounding box center [80, 97] width 102 height 11
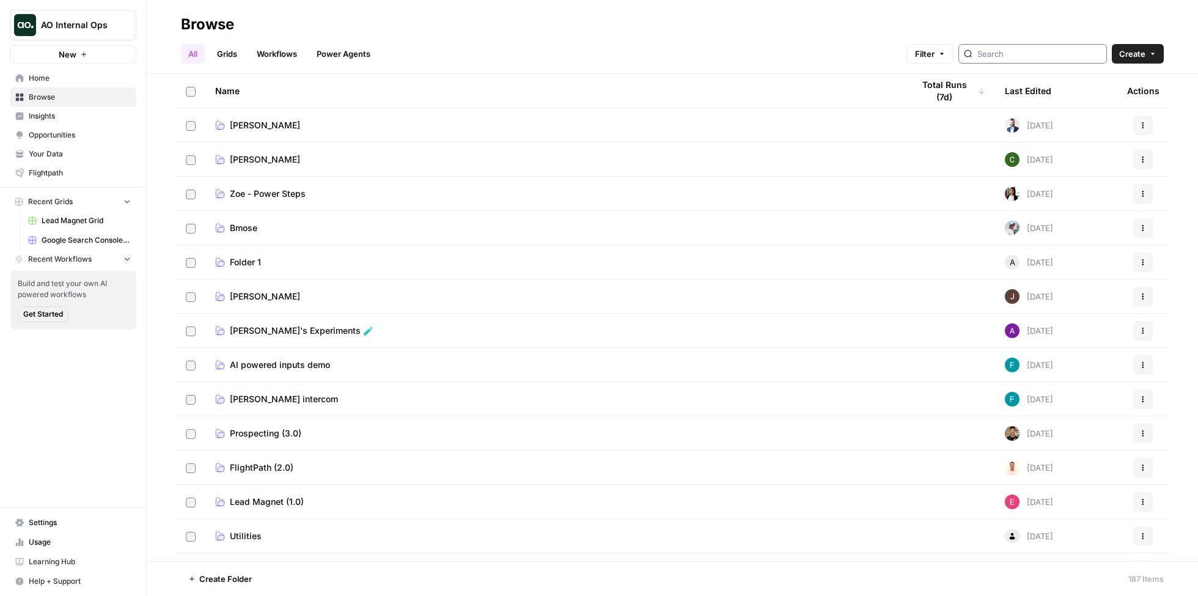
click at [1026, 56] on input "search" at bounding box center [1039, 54] width 124 height 12
click at [1022, 56] on input "search" at bounding box center [1039, 54] width 124 height 12
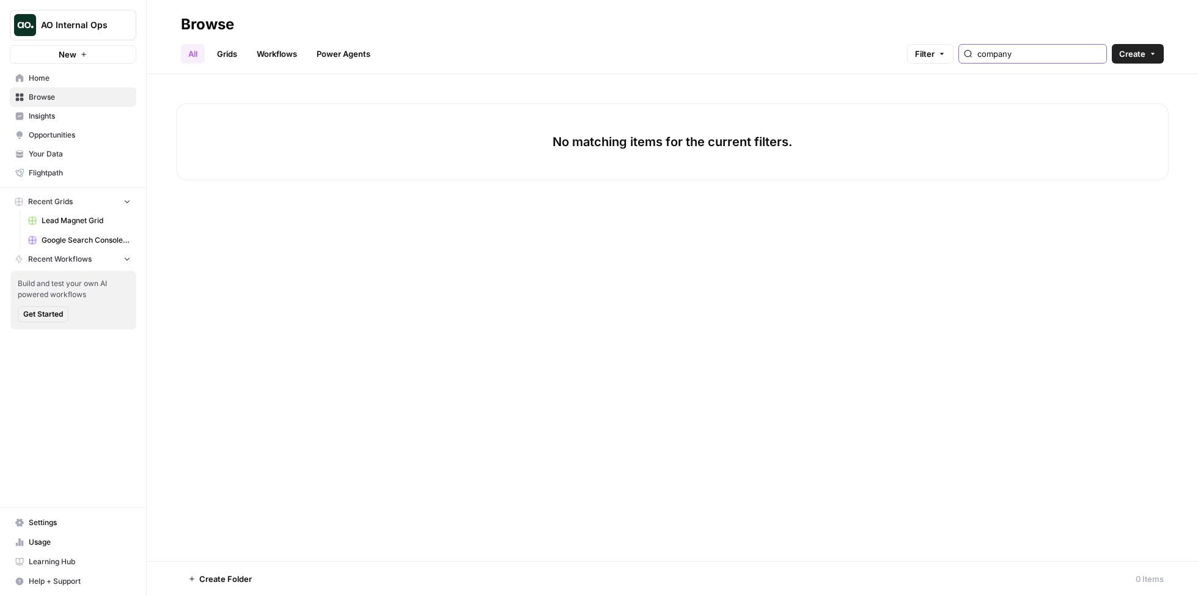
type input "company"
click at [76, 28] on span "AO Internal Ops" at bounding box center [78, 25] width 74 height 12
type input "[PERSON_NAME]"
click at [79, 89] on span "Dillon Test" at bounding box center [117, 92] width 161 height 12
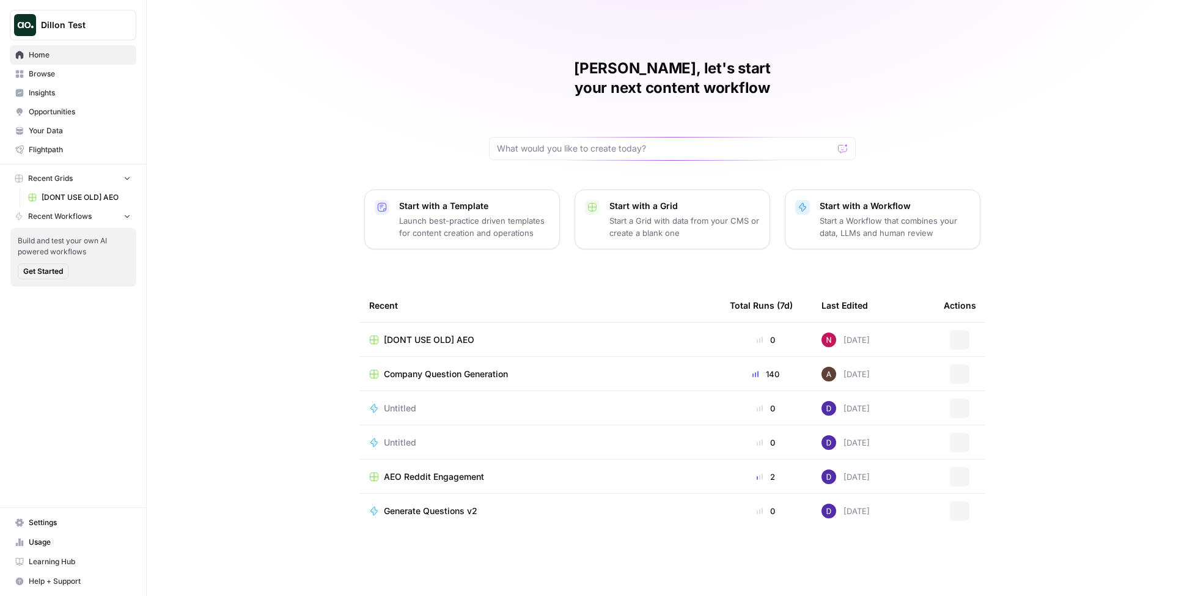
click at [56, 70] on span "Browse" at bounding box center [80, 73] width 102 height 11
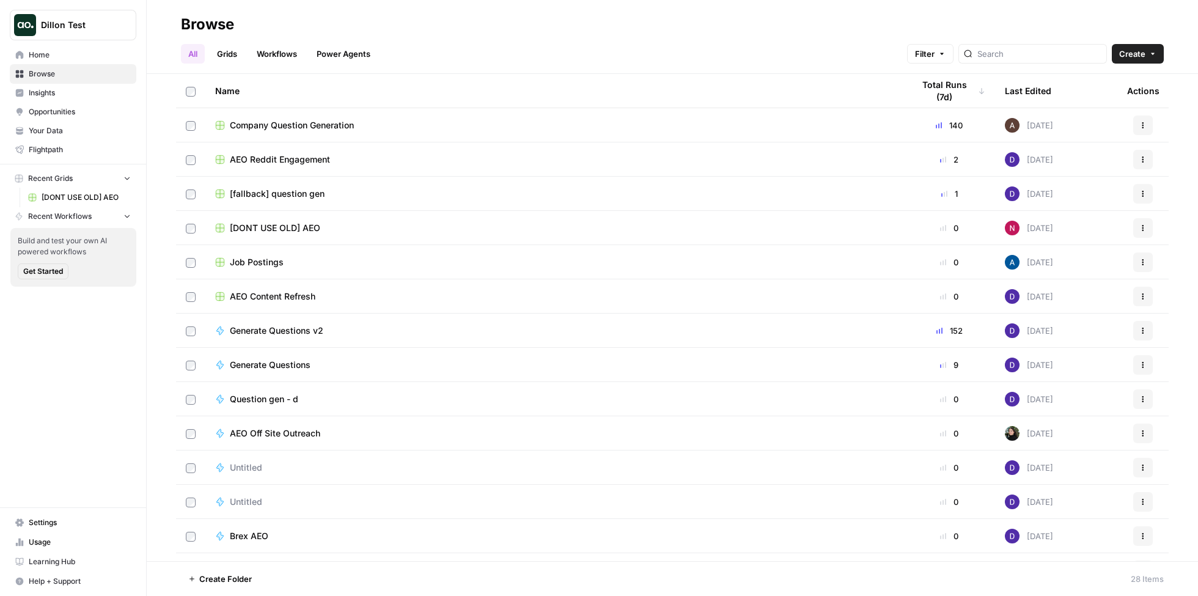
click at [331, 123] on span "Company Question Generation" at bounding box center [292, 125] width 124 height 12
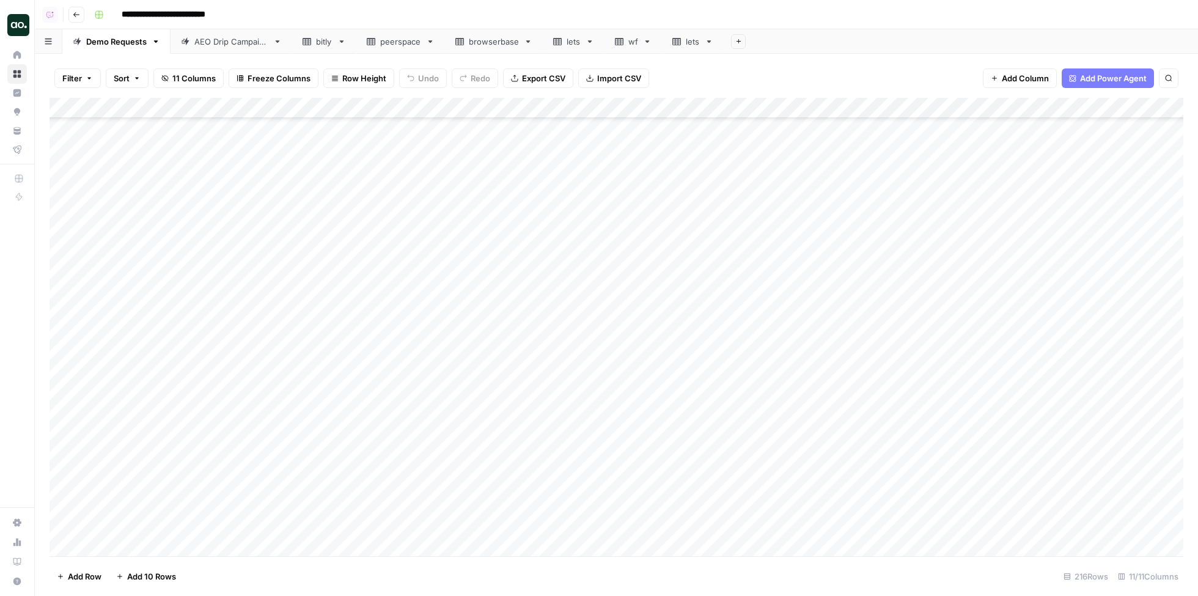
scroll to position [4070, 0]
type input "****"
click at [128, 461] on div "Add Column" at bounding box center [617, 327] width 1134 height 458
click at [116, 462] on div "Add Column" at bounding box center [617, 327] width 1134 height 458
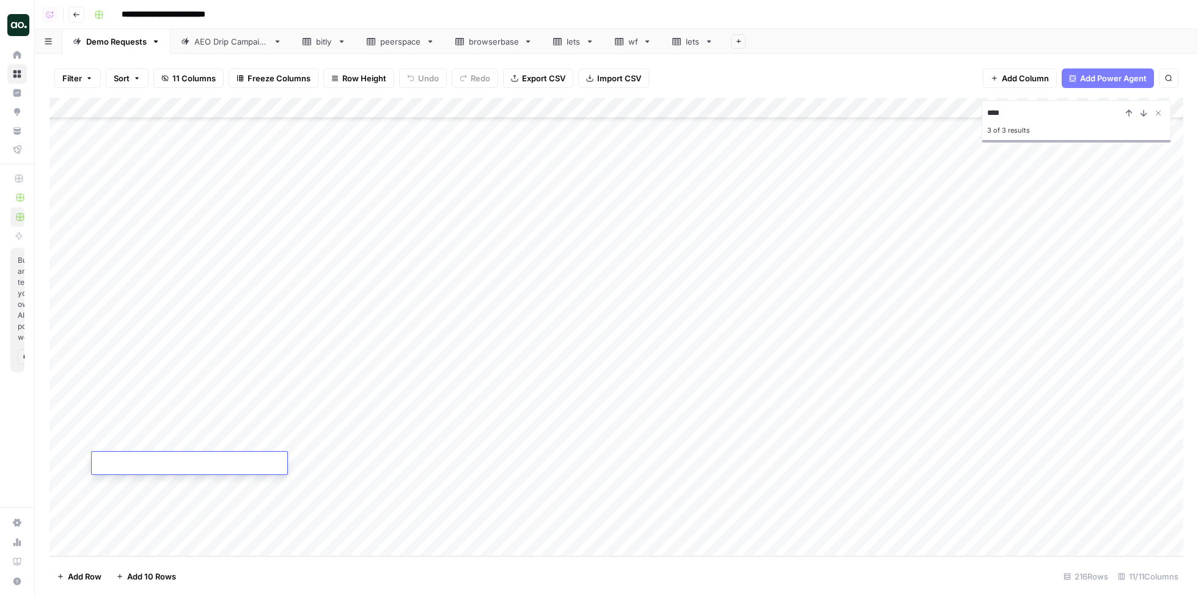
click at [116, 462] on textarea at bounding box center [190, 463] width 196 height 17
type textarea "**********"
click at [219, 466] on div "Add Column" at bounding box center [617, 327] width 1134 height 458
type input "**********"
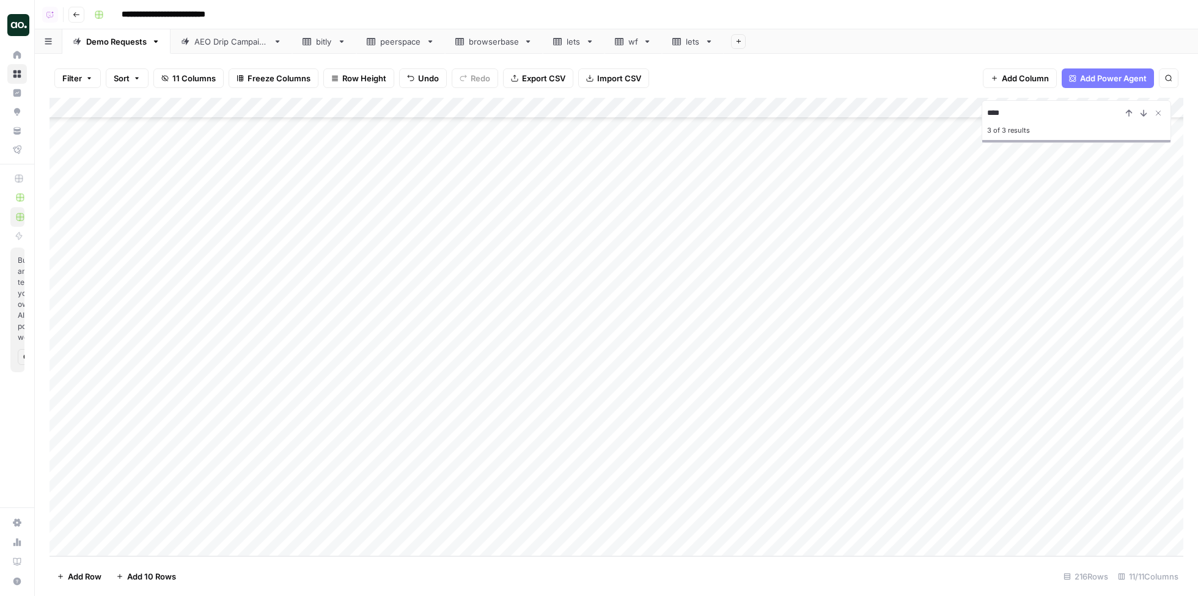
click at [207, 488] on div "Add Column" at bounding box center [617, 327] width 1134 height 458
click at [650, 460] on div "Add Column" at bounding box center [617, 327] width 1134 height 458
click at [727, 461] on div "Add Column" at bounding box center [617, 327] width 1134 height 458
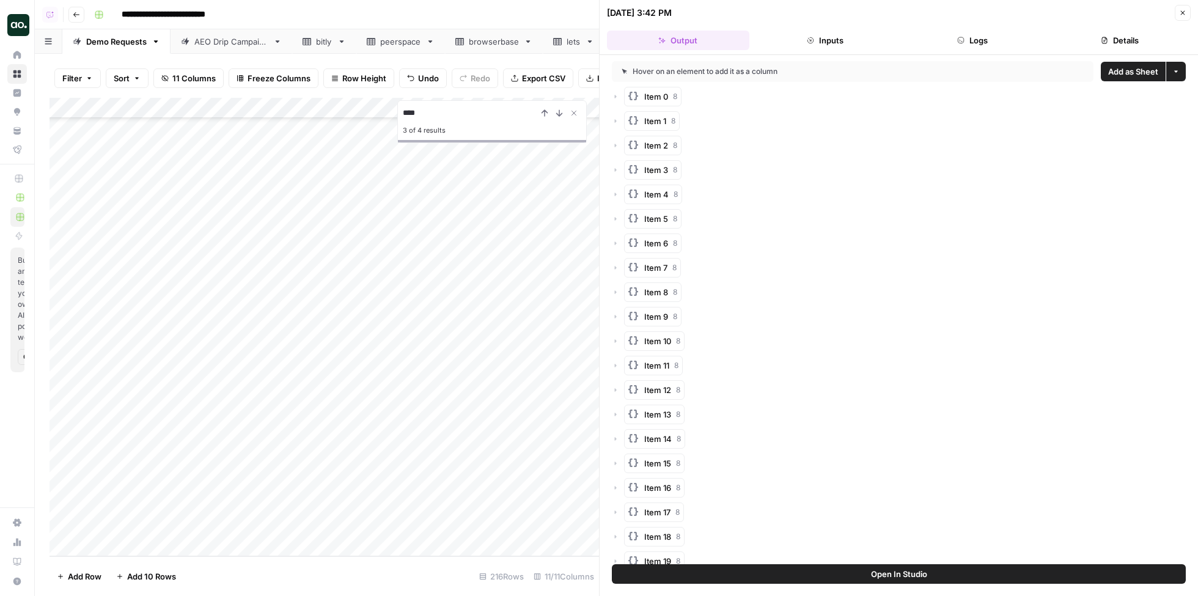
click at [1144, 67] on span "Add as Sheet" at bounding box center [1133, 71] width 50 height 12
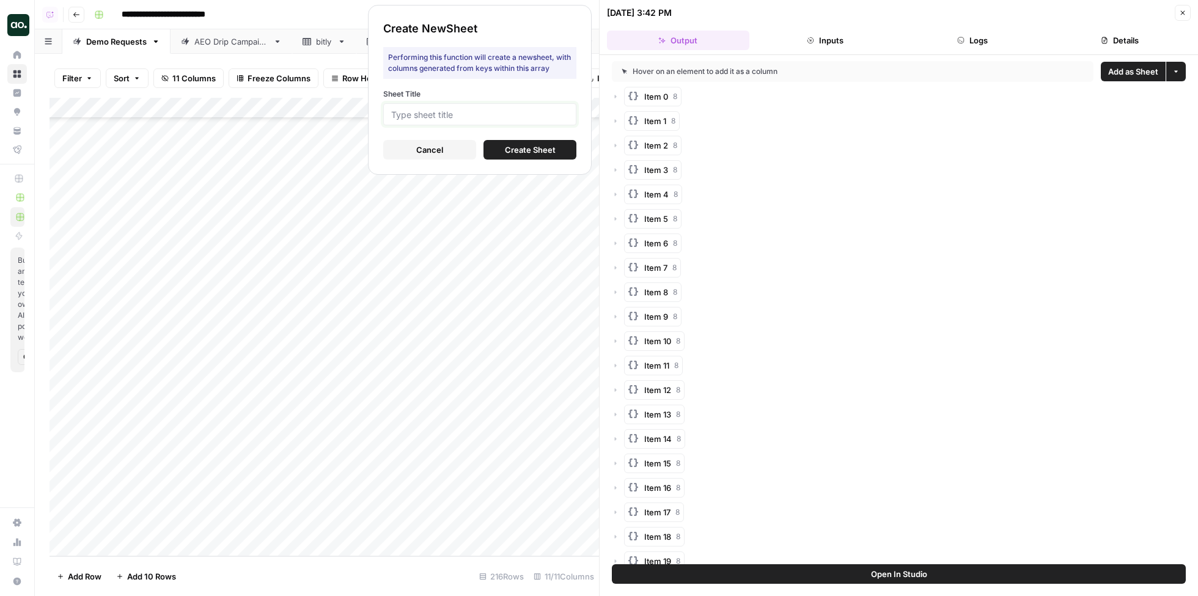
click at [401, 111] on input "Sheet Title" at bounding box center [479, 114] width 177 height 11
type input "CookUnity"
click at [513, 145] on span "Create Sheet" at bounding box center [530, 150] width 51 height 12
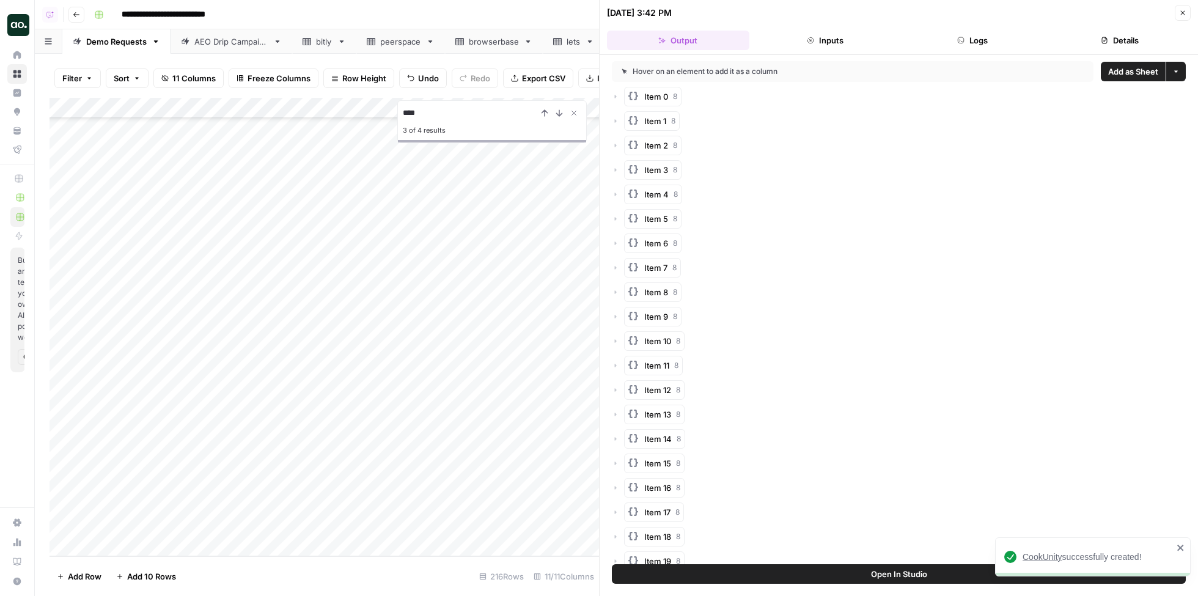
click at [1049, 551] on div "CookUnity successfully created!" at bounding box center [1097, 557] width 150 height 12
click at [1179, 13] on icon "button" at bounding box center [1182, 12] width 7 height 7
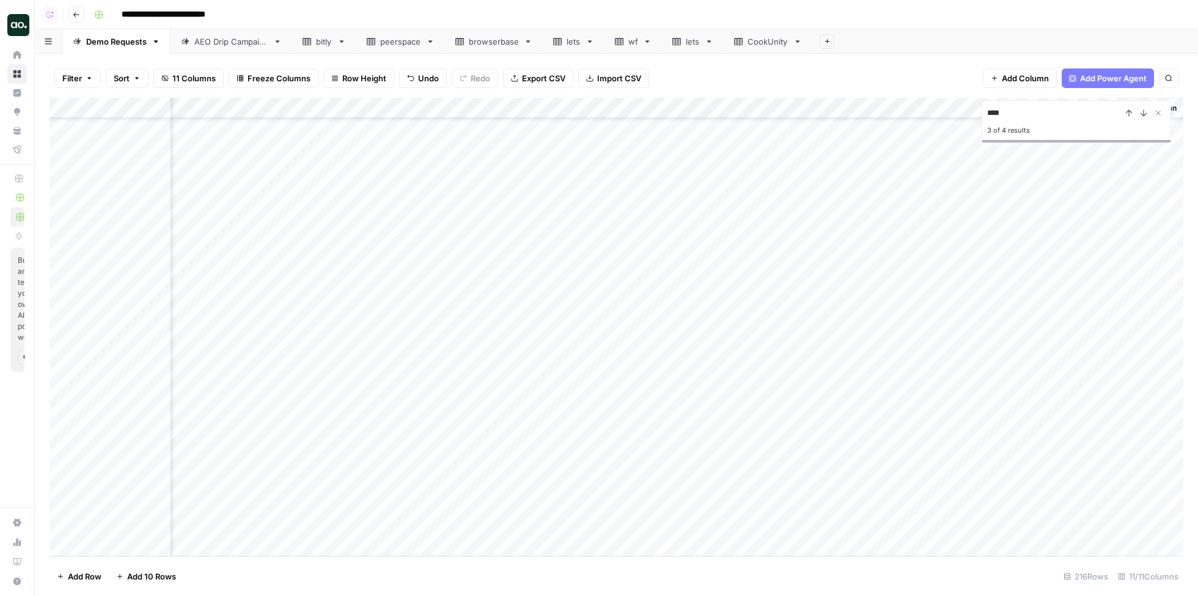
scroll to position [4070, 0]
click at [758, 45] on div "CookUnity" at bounding box center [767, 41] width 41 height 12
drag, startPoint x: 269, startPoint y: 103, endPoint x: 458, endPoint y: 90, distance: 189.9
click at [458, 90] on div "Filter Sort 8 Columns Freeze Columns Row Height Undo Redo Export CSV Import CSV…" at bounding box center [616, 325] width 1163 height 542
click at [86, 149] on div "Add Column" at bounding box center [617, 327] width 1134 height 458
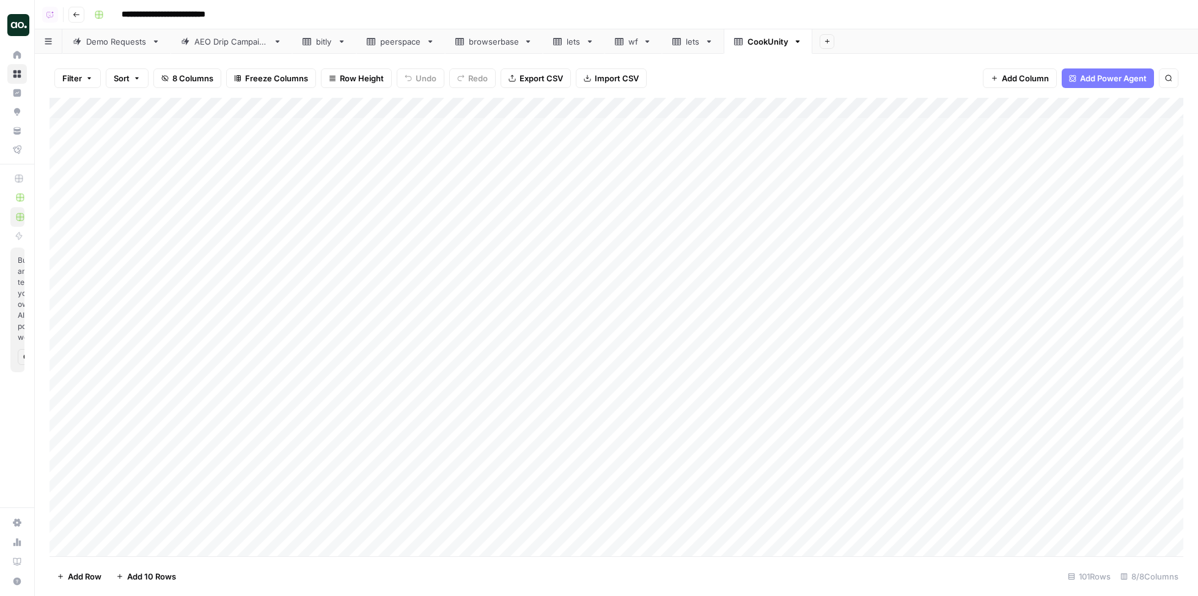
click at [186, 128] on div "Add Column" at bounding box center [617, 327] width 1134 height 458
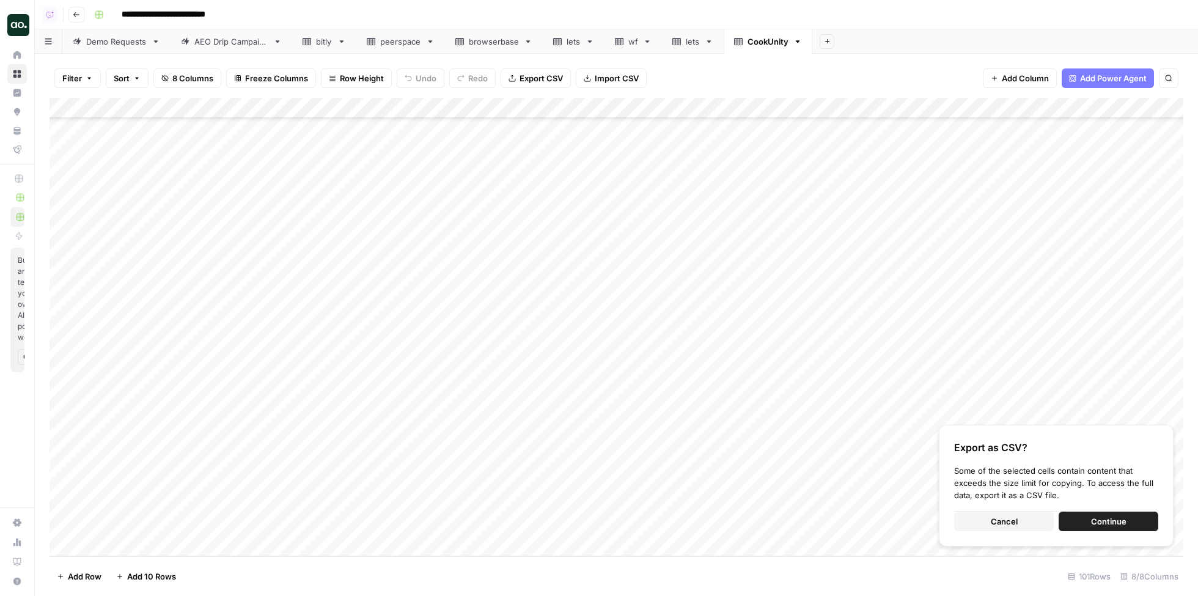
click at [292, 519] on div "Add Column" at bounding box center [617, 327] width 1134 height 458
click at [211, 127] on div "Add Column" at bounding box center [617, 327] width 1134 height 458
click at [292, 131] on div "Add Column" at bounding box center [617, 327] width 1134 height 458
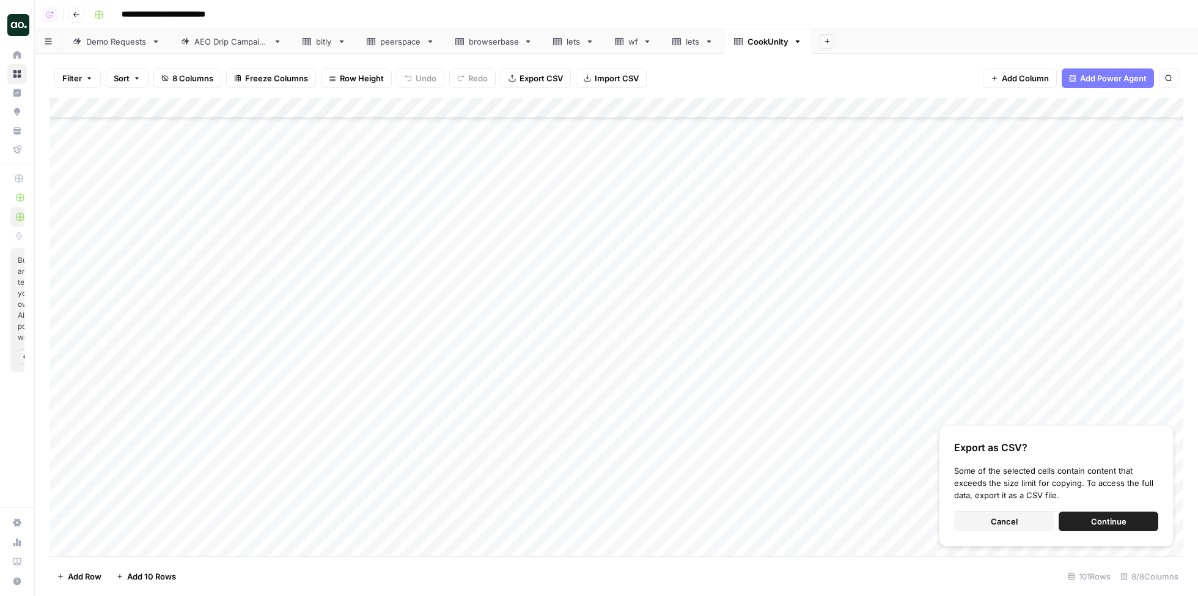
click at [246, 358] on div "Add Column" at bounding box center [617, 327] width 1134 height 458
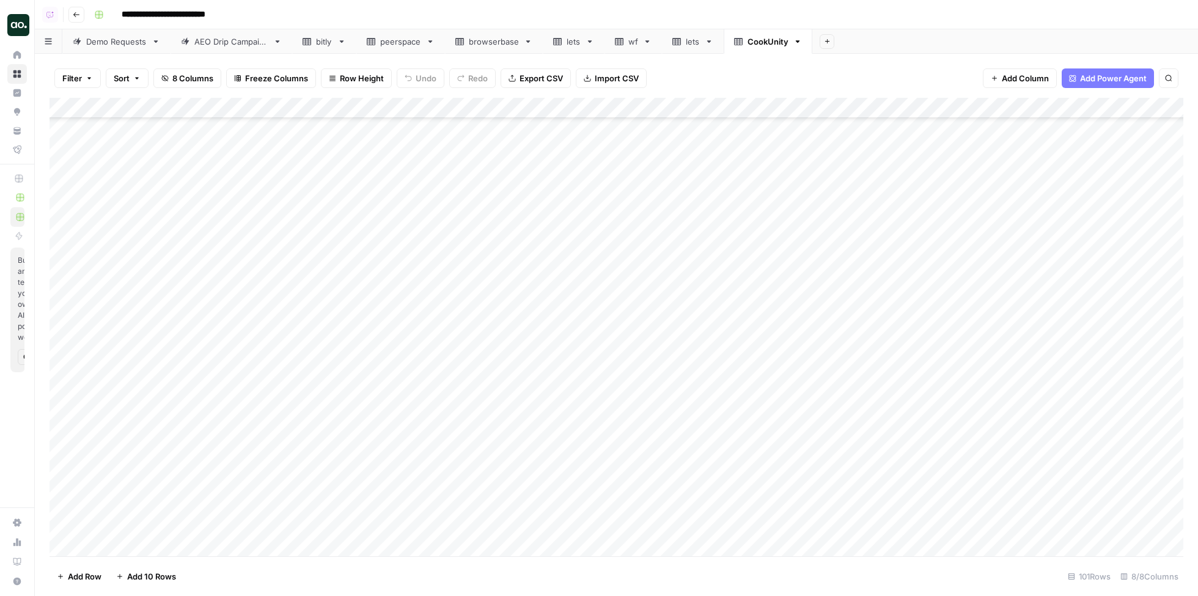
click at [244, 375] on div "Add Column" at bounding box center [617, 327] width 1134 height 458
click at [246, 525] on div "Add Column" at bounding box center [617, 327] width 1134 height 458
click at [146, 105] on div "Add Column" at bounding box center [617, 327] width 1134 height 458
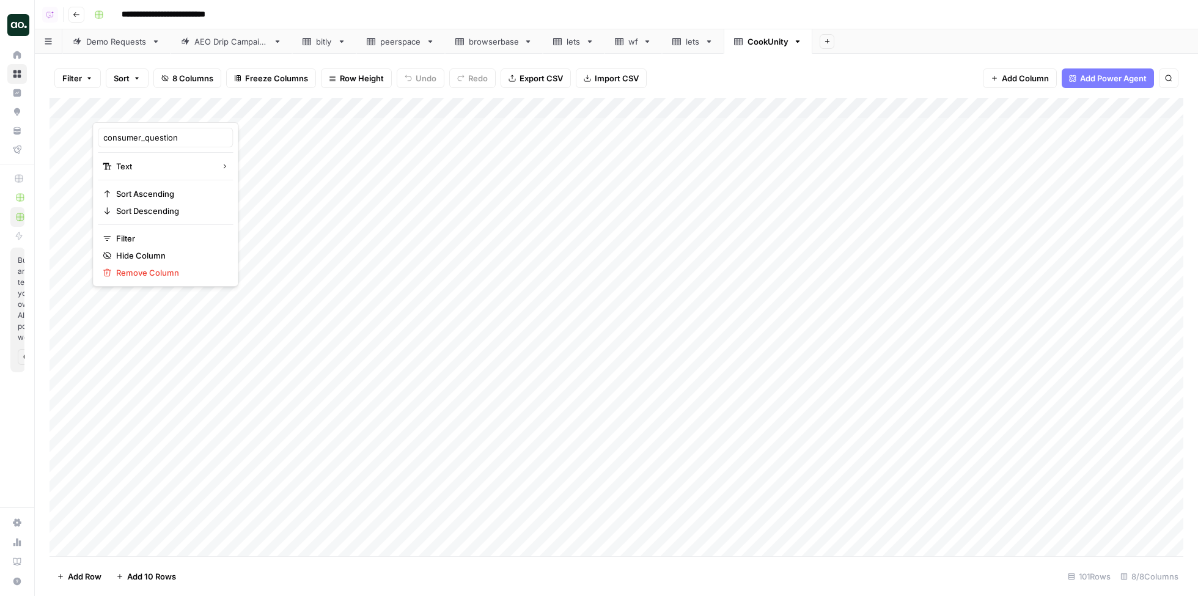
click at [146, 105] on div at bounding box center [275, 110] width 367 height 24
click at [149, 136] on input "consumer_question" at bounding box center [165, 137] width 124 height 12
drag, startPoint x: 144, startPoint y: 142, endPoint x: 108, endPoint y: 141, distance: 36.7
click at [108, 142] on input "consumer_question" at bounding box center [165, 137] width 124 height 12
type input "question"
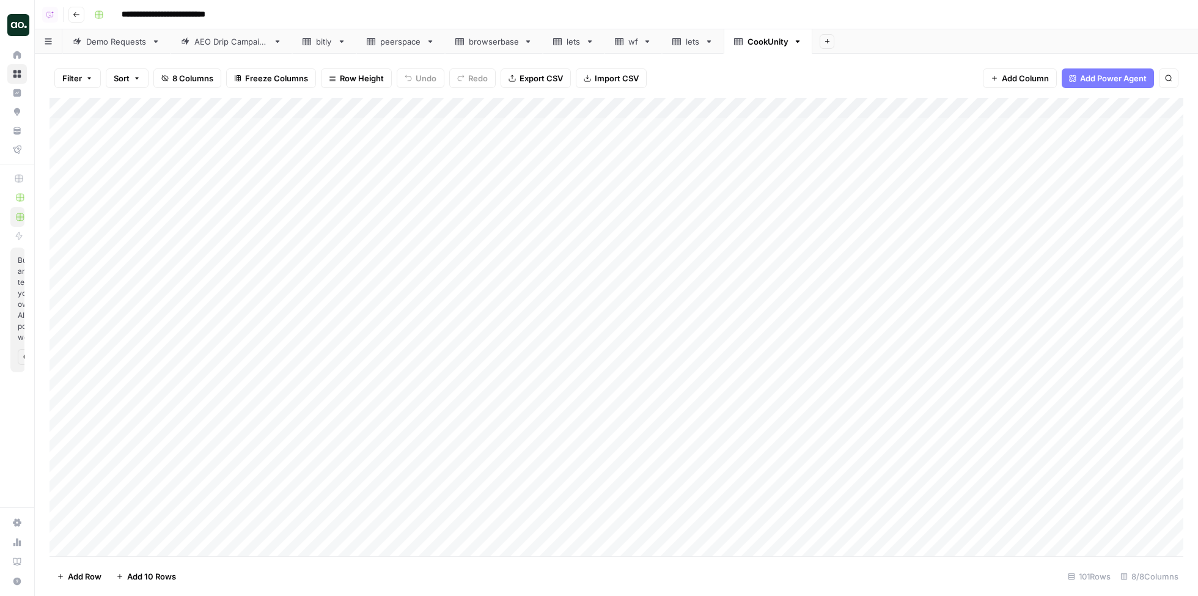
click at [536, 85] on button "Export CSV" at bounding box center [536, 78] width 70 height 20
click at [23, 31] on img "Workspace: Dillon Test" at bounding box center [18, 25] width 22 height 22
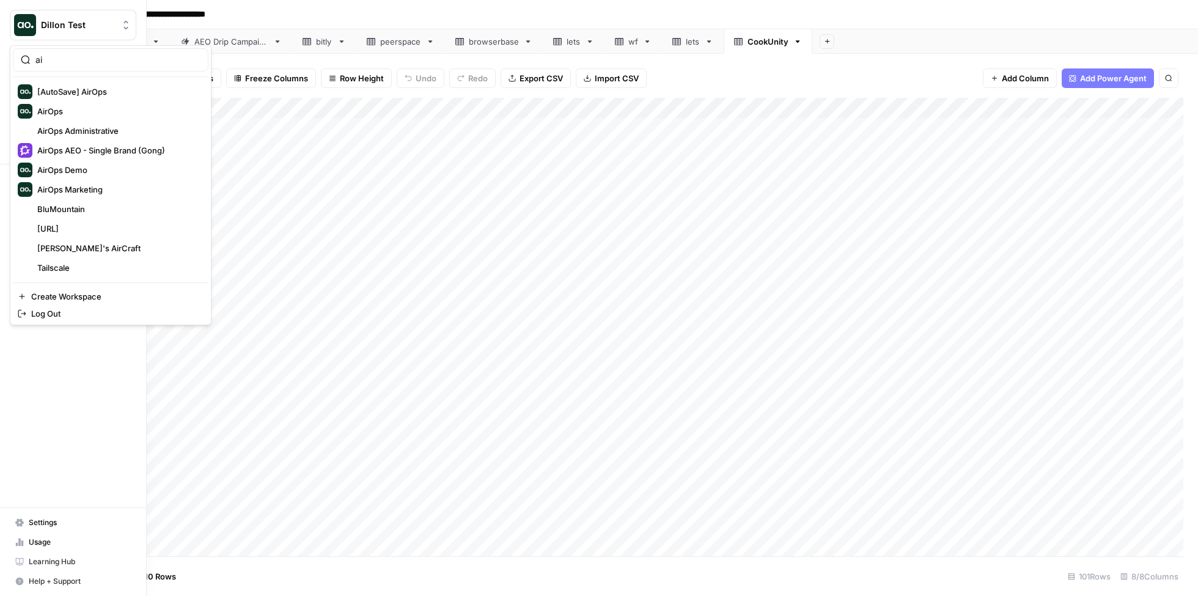
type input "a"
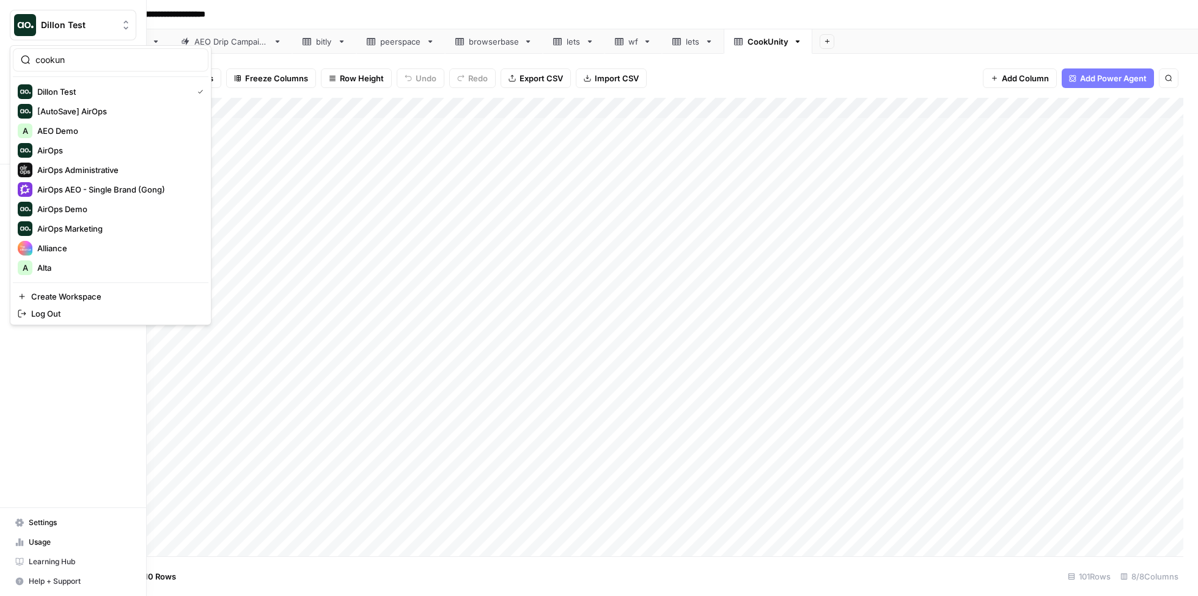
type input "cookun"
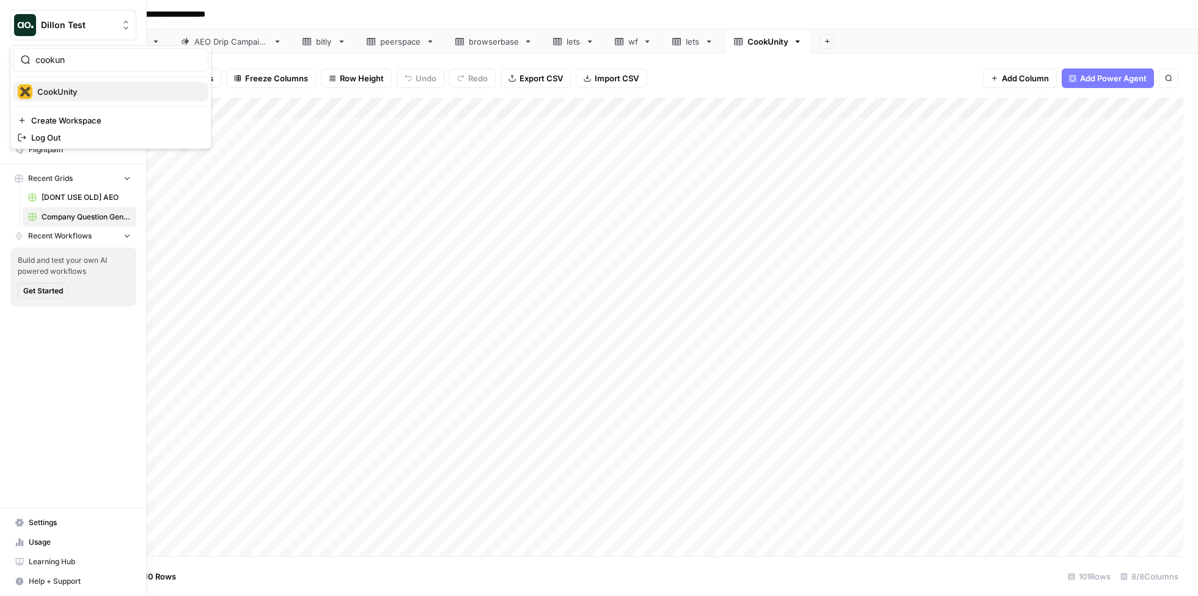
click at [90, 90] on span "CookUnity" at bounding box center [117, 92] width 161 height 12
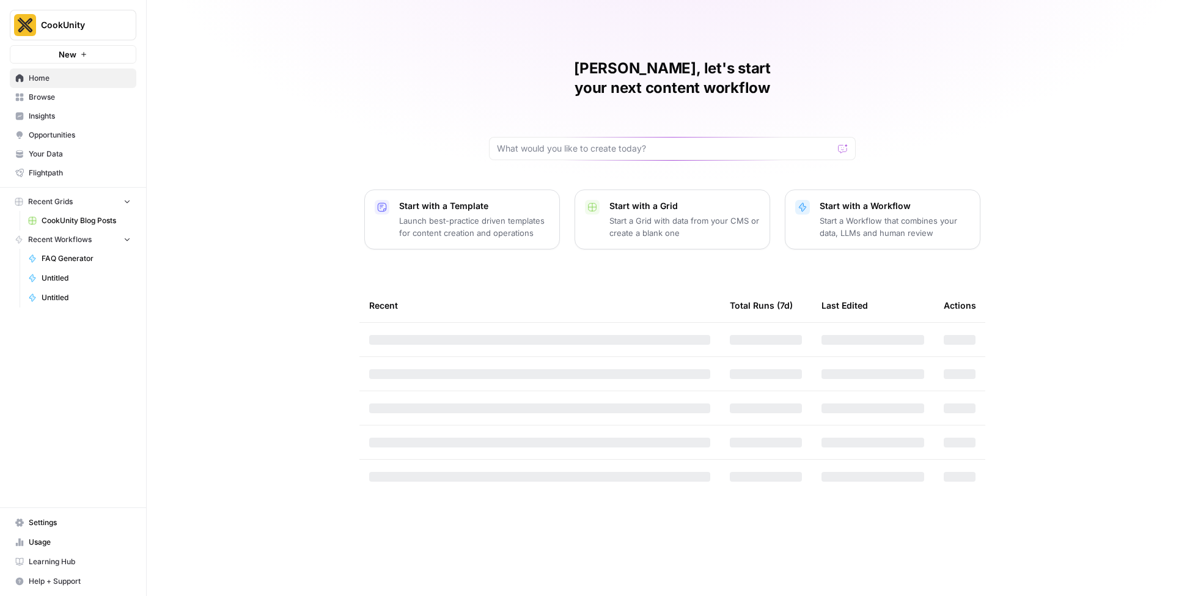
click at [57, 523] on span "Settings" at bounding box center [80, 522] width 102 height 11
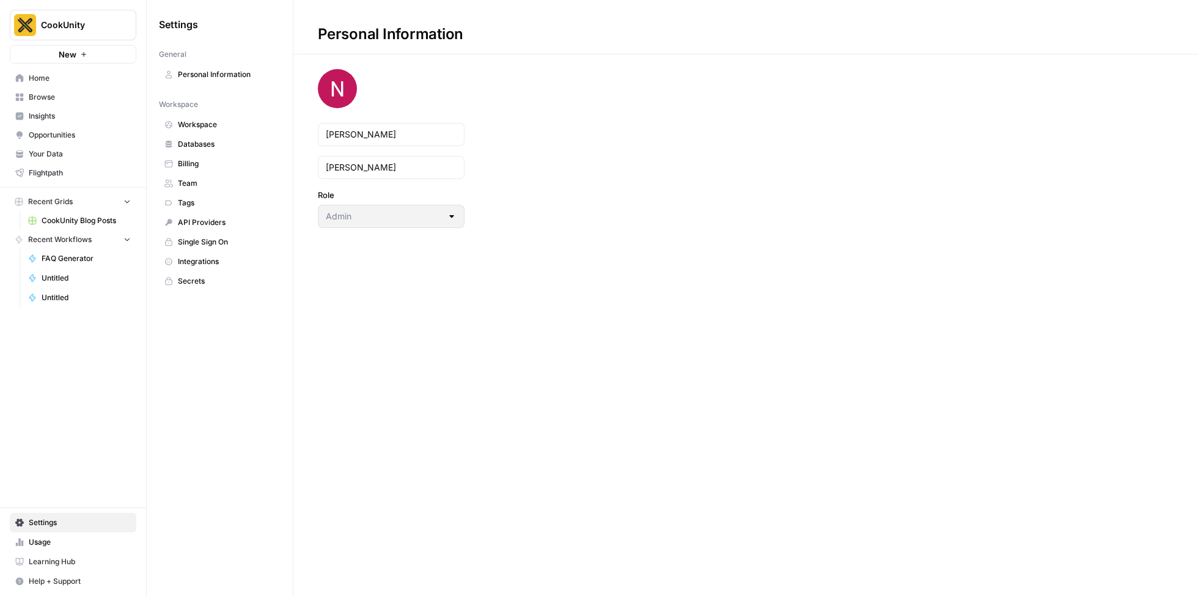
click at [199, 119] on span "Workspace" at bounding box center [226, 124] width 97 height 11
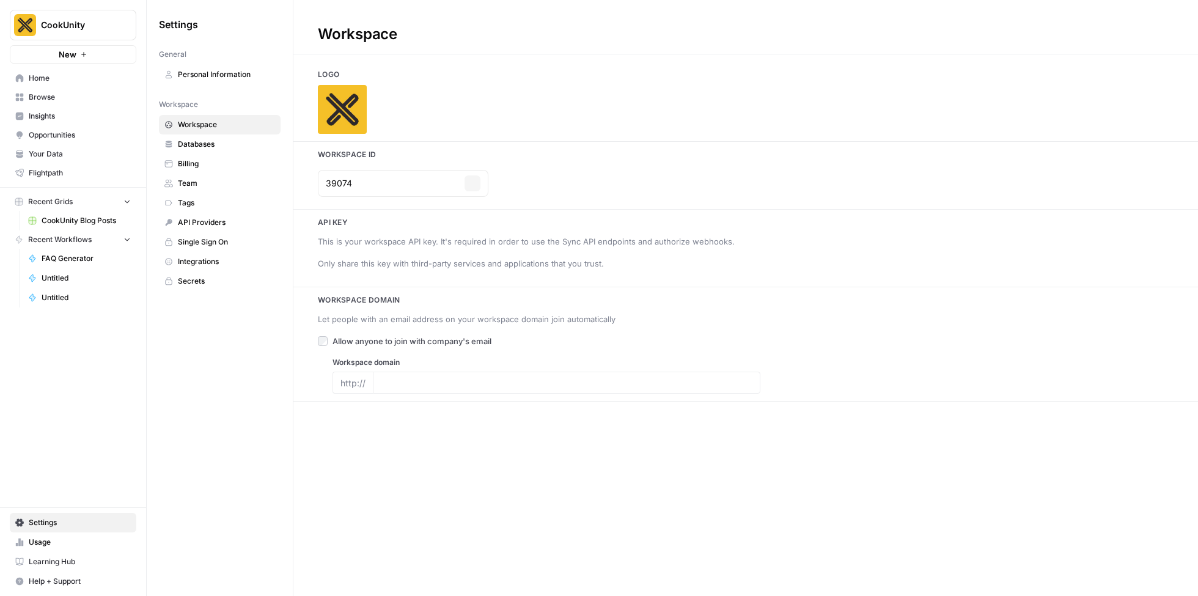
type input "[DOMAIN_NAME]"
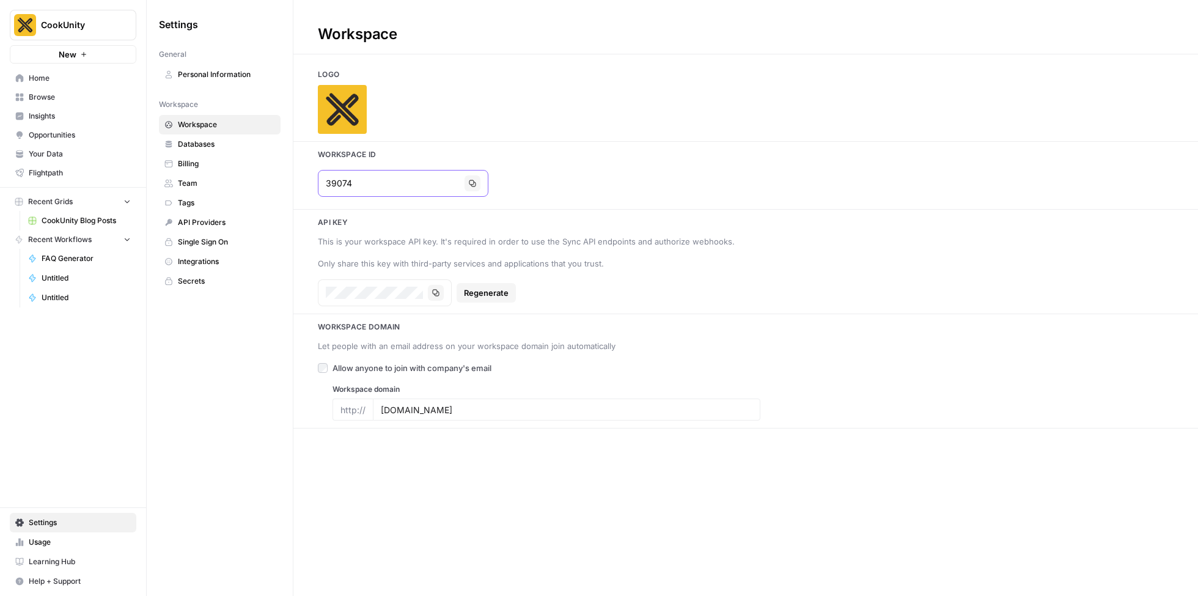
click at [469, 182] on icon "button" at bounding box center [472, 183] width 7 height 7
click at [84, 121] on span "Insights" at bounding box center [80, 116] width 102 height 11
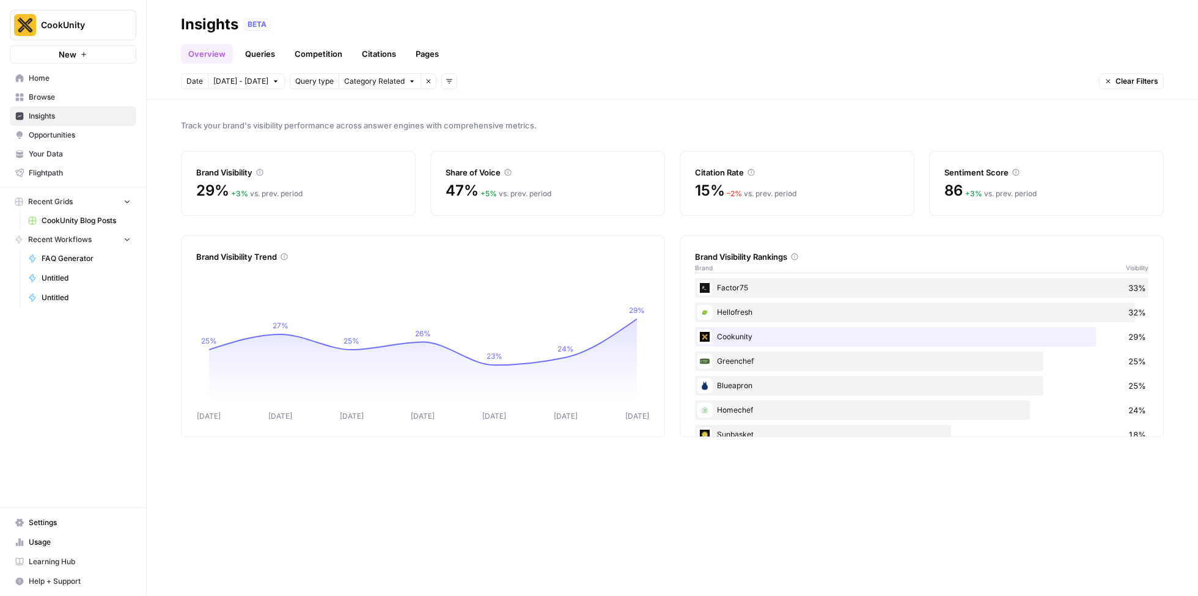
click at [267, 57] on link "Queries" at bounding box center [260, 54] width 45 height 20
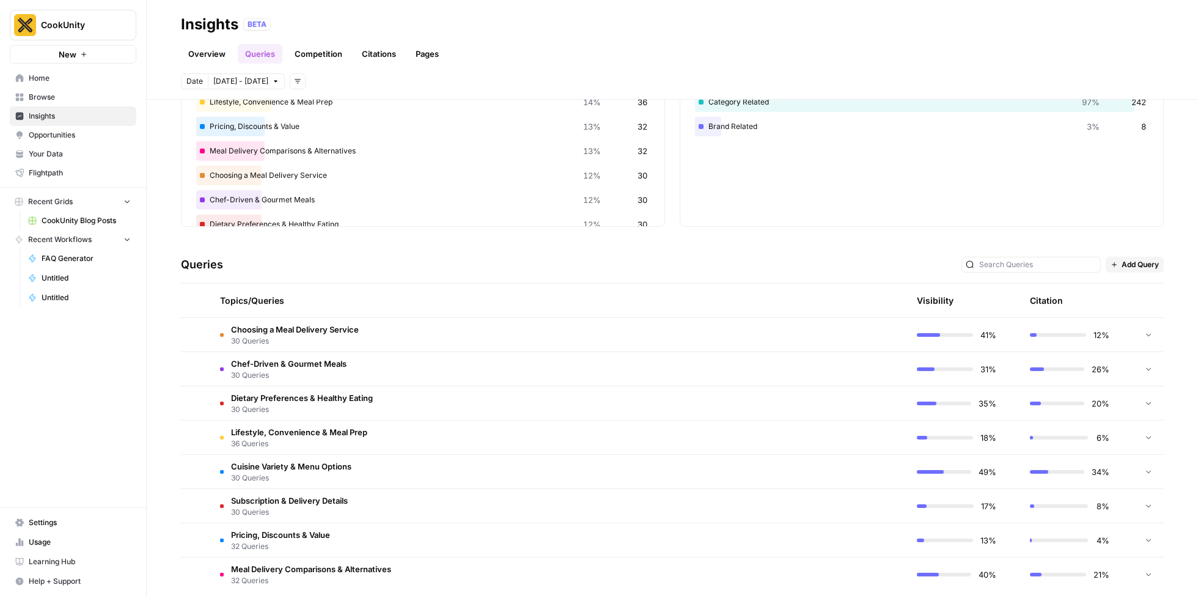
scroll to position [116, 0]
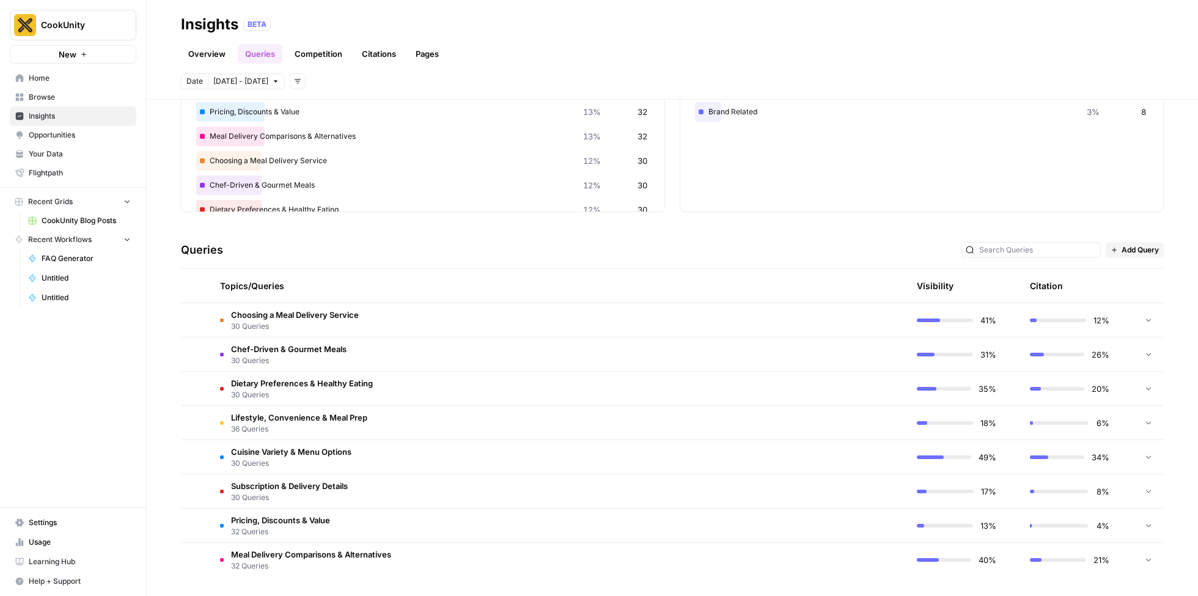
click at [408, 314] on td "Choosing a Meal Delivery Service 30 Queries" at bounding box center [500, 320] width 581 height 34
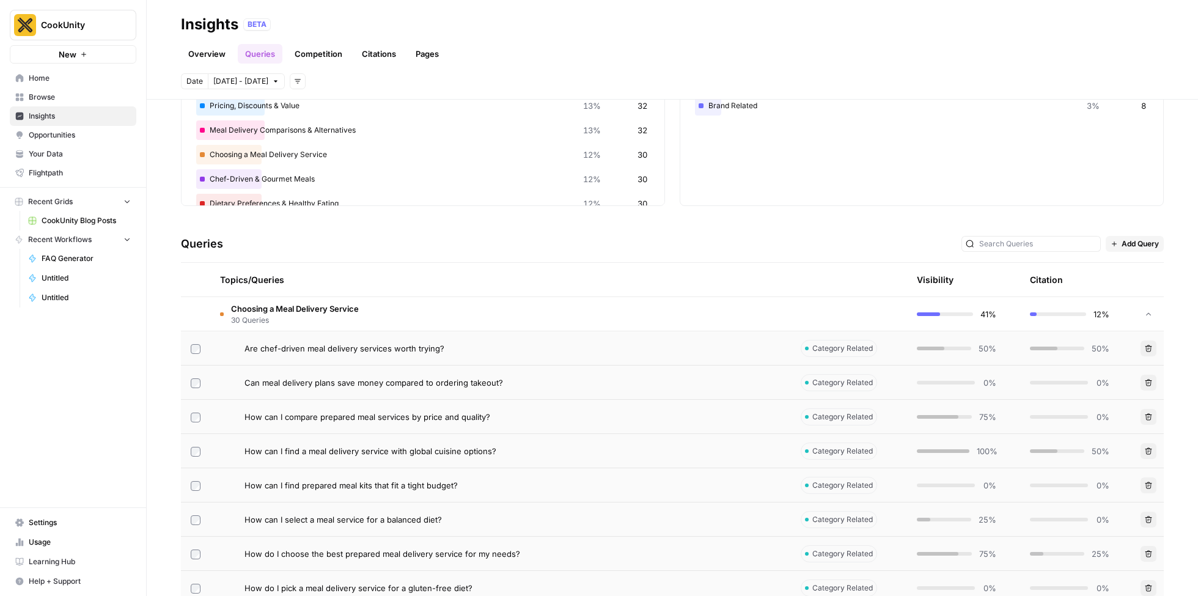
click at [434, 314] on td "Choosing a Meal Delivery Service 30 Queries" at bounding box center [500, 314] width 581 height 34
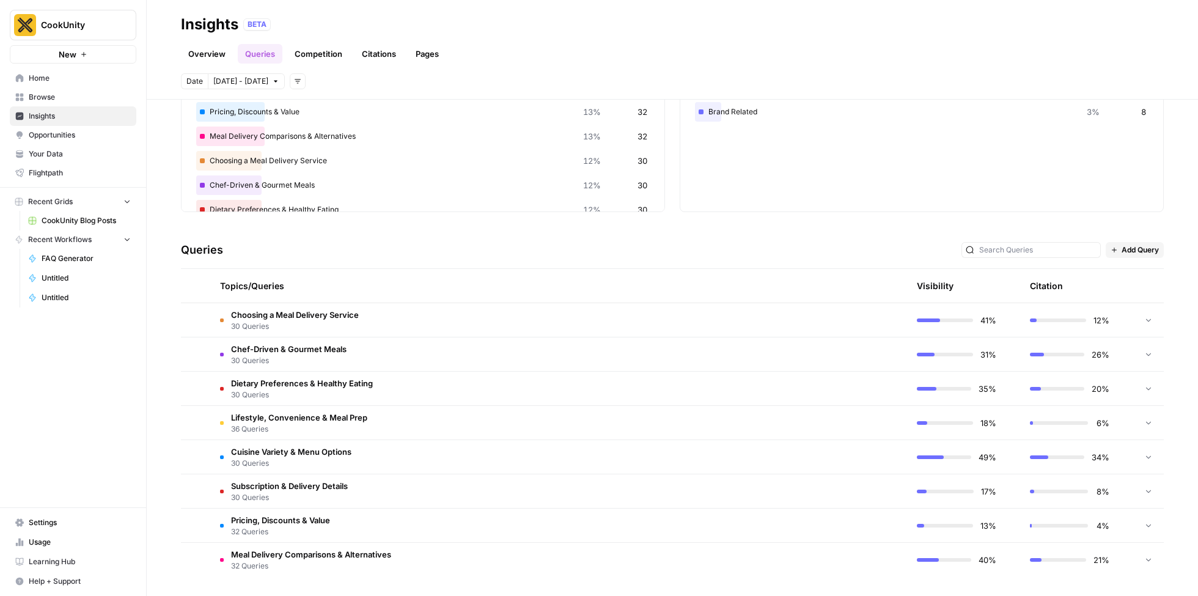
click at [239, 82] on span "[DATE] - [DATE]" at bounding box center [240, 81] width 55 height 11
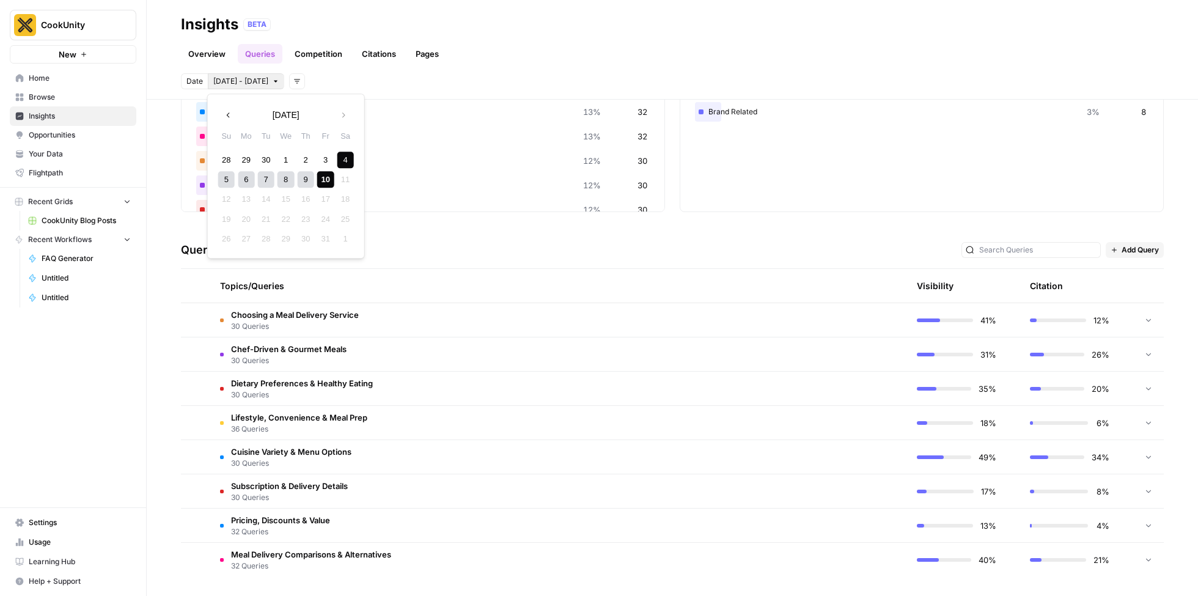
click at [229, 116] on icon "button" at bounding box center [228, 114] width 3 height 5
click at [340, 116] on icon "button" at bounding box center [343, 115] width 9 height 9
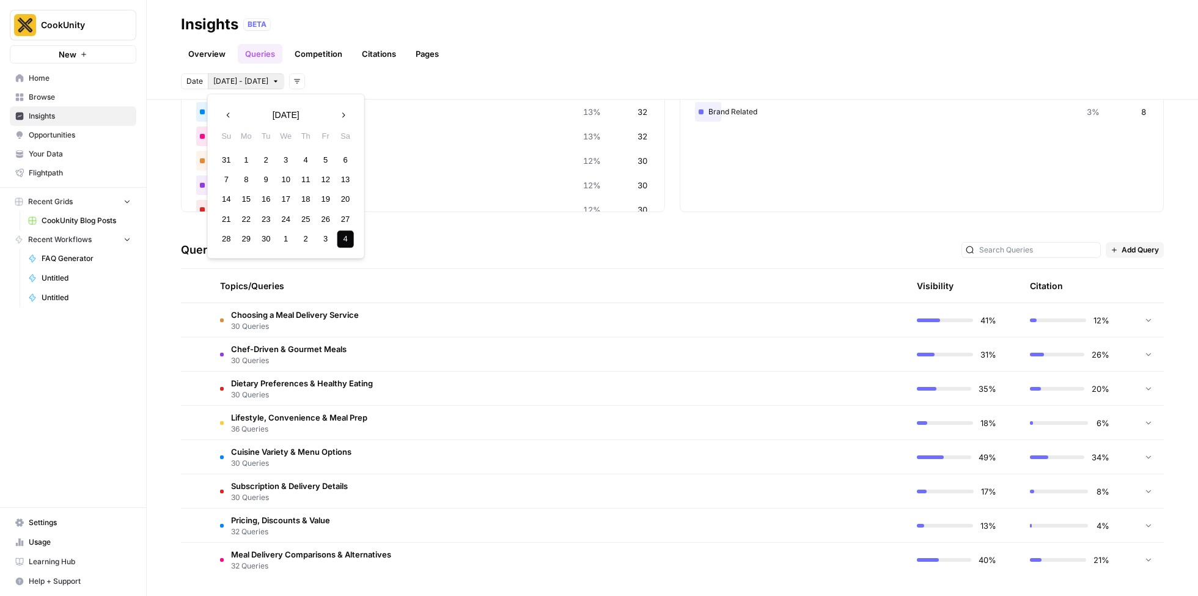
click at [155, 98] on header "Insights BETA Overview Queries Competition Citations Pages Date [DATE] - [DATE]…" at bounding box center [672, 50] width 1051 height 100
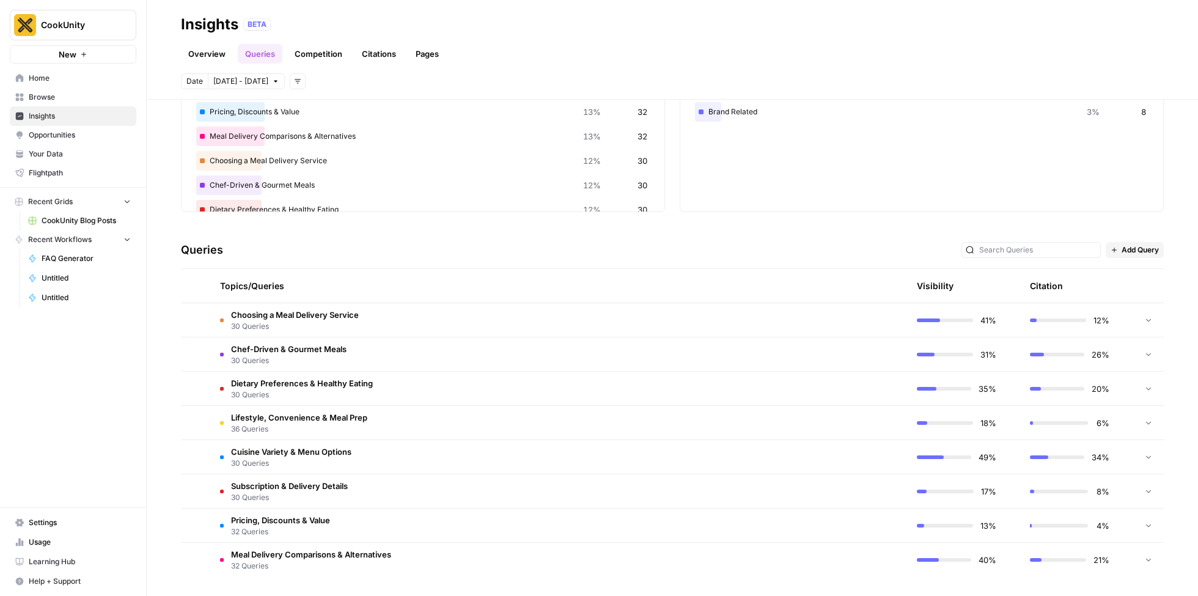
click at [370, 323] on td "Choosing a Meal Delivery Service 30 Queries" at bounding box center [500, 320] width 581 height 34
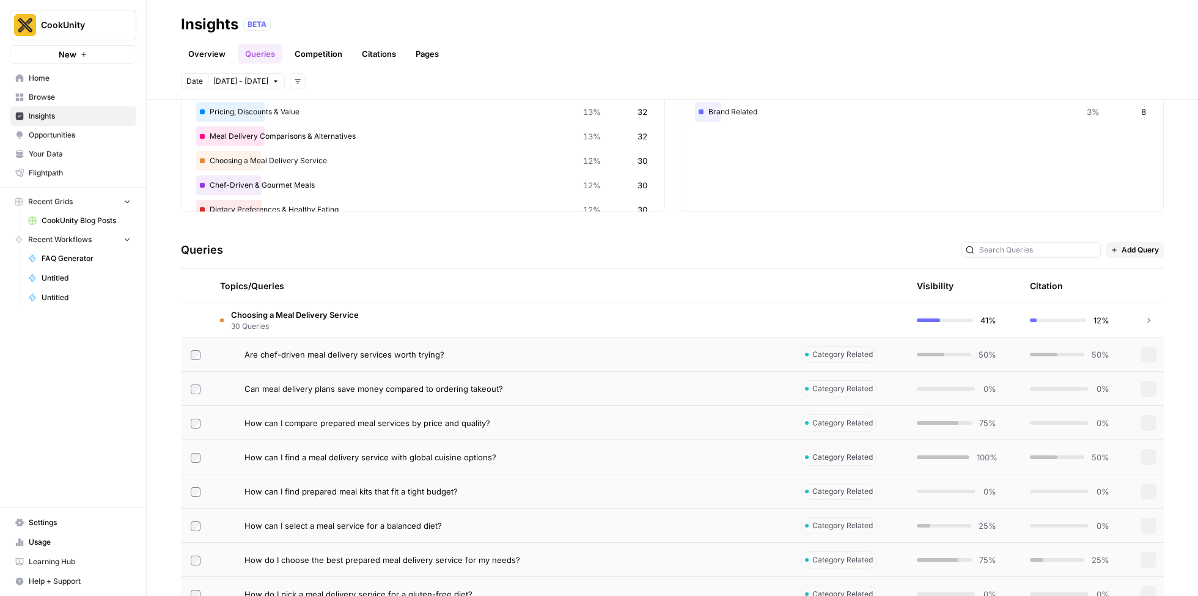
scroll to position [122, 0]
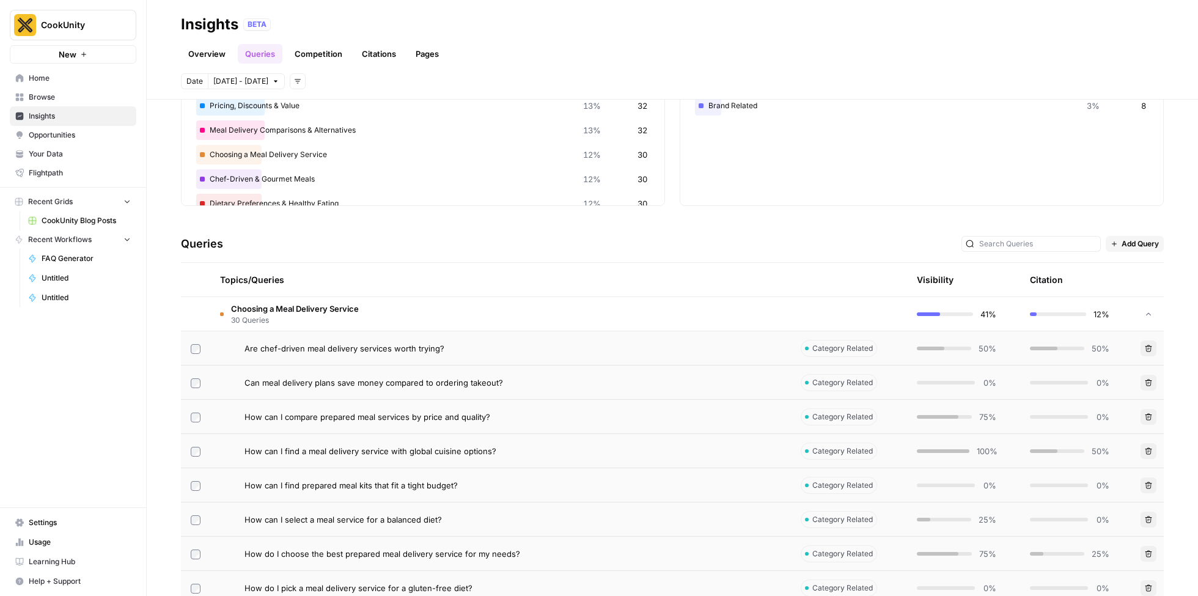
click at [471, 306] on td "Choosing a Meal Delivery Service 30 Queries" at bounding box center [500, 314] width 581 height 34
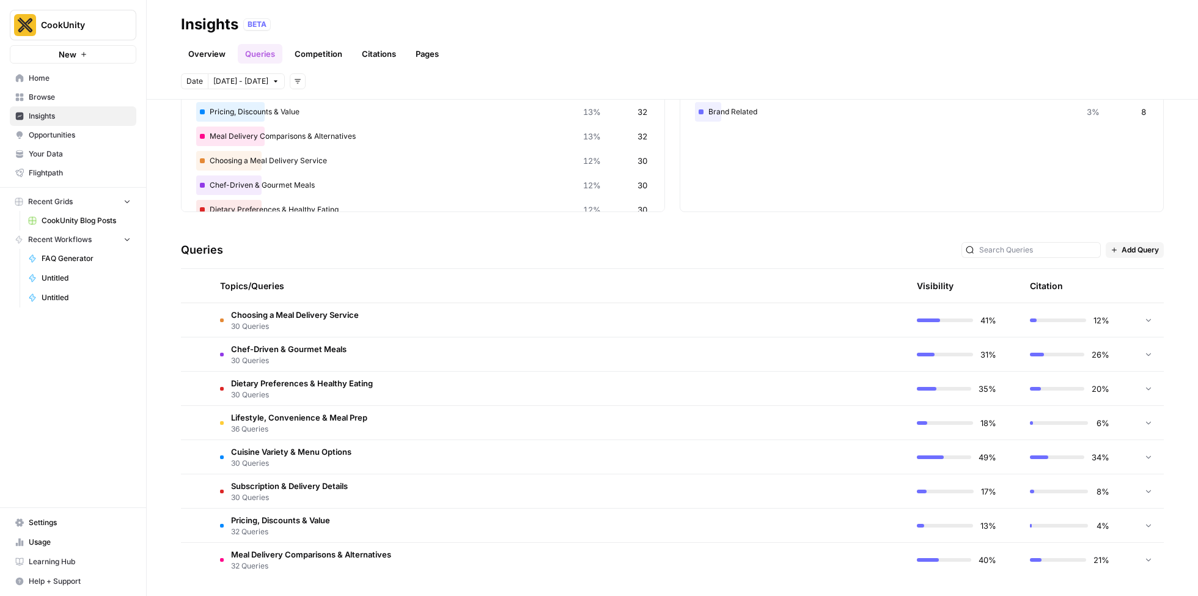
scroll to position [0, 0]
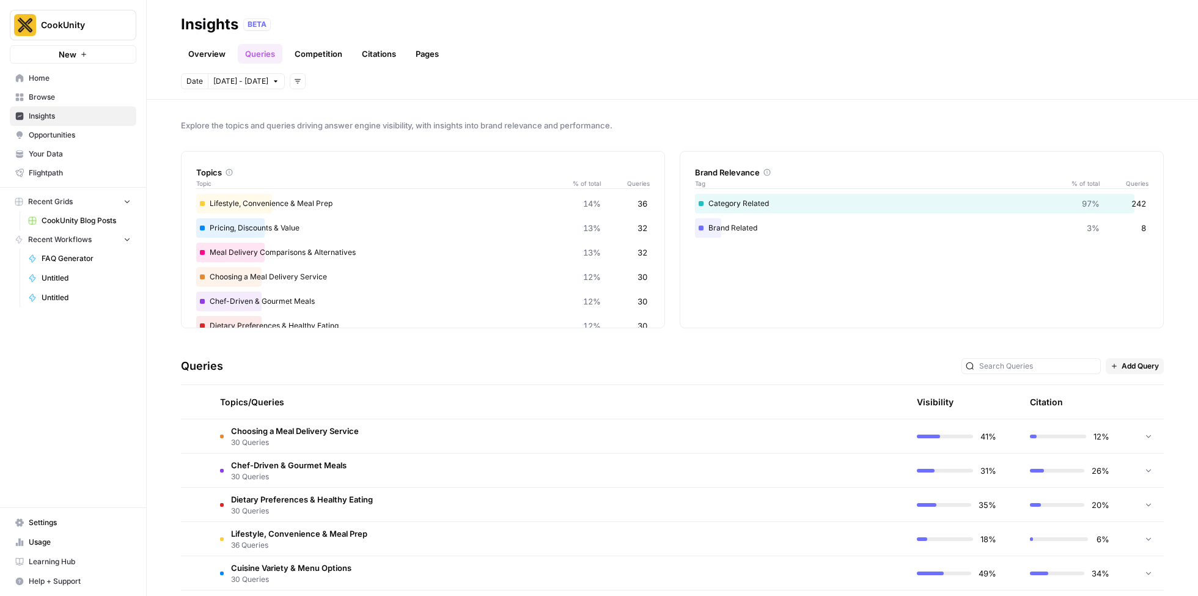
click at [323, 59] on link "Competition" at bounding box center [318, 54] width 62 height 20
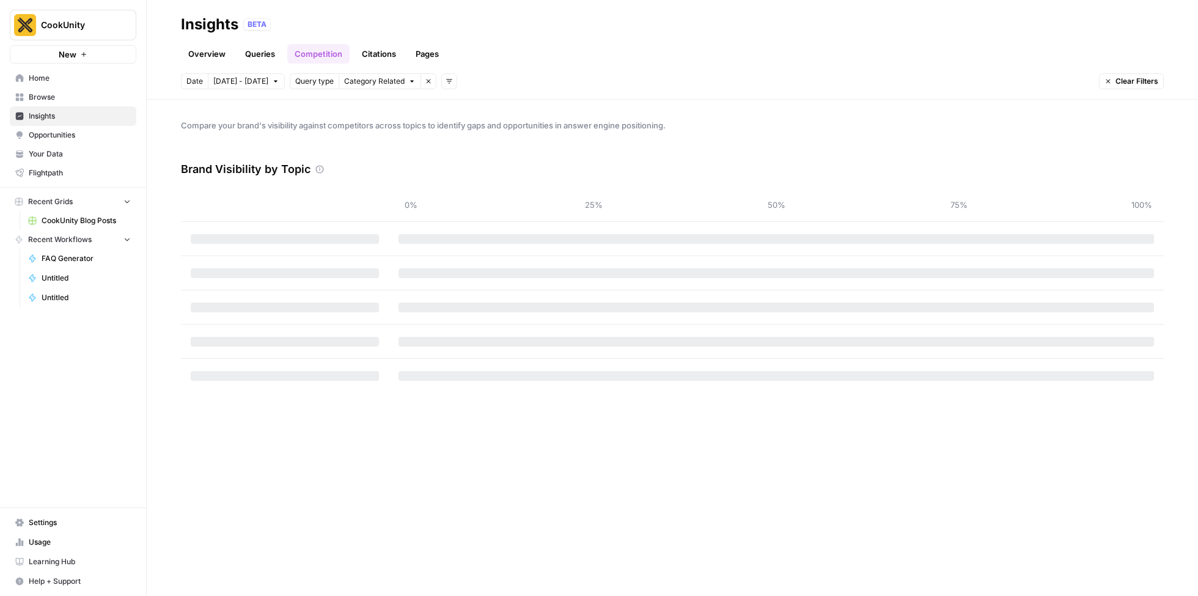
click at [205, 56] on link "Overview" at bounding box center [207, 54] width 52 height 20
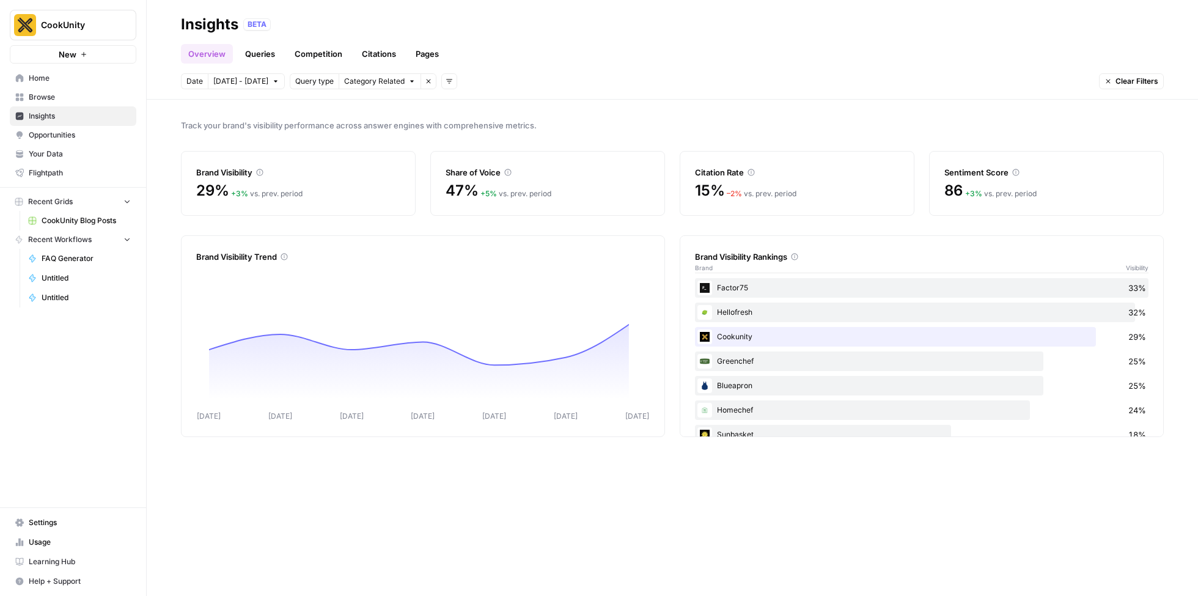
click at [59, 522] on span "Settings" at bounding box center [80, 522] width 102 height 11
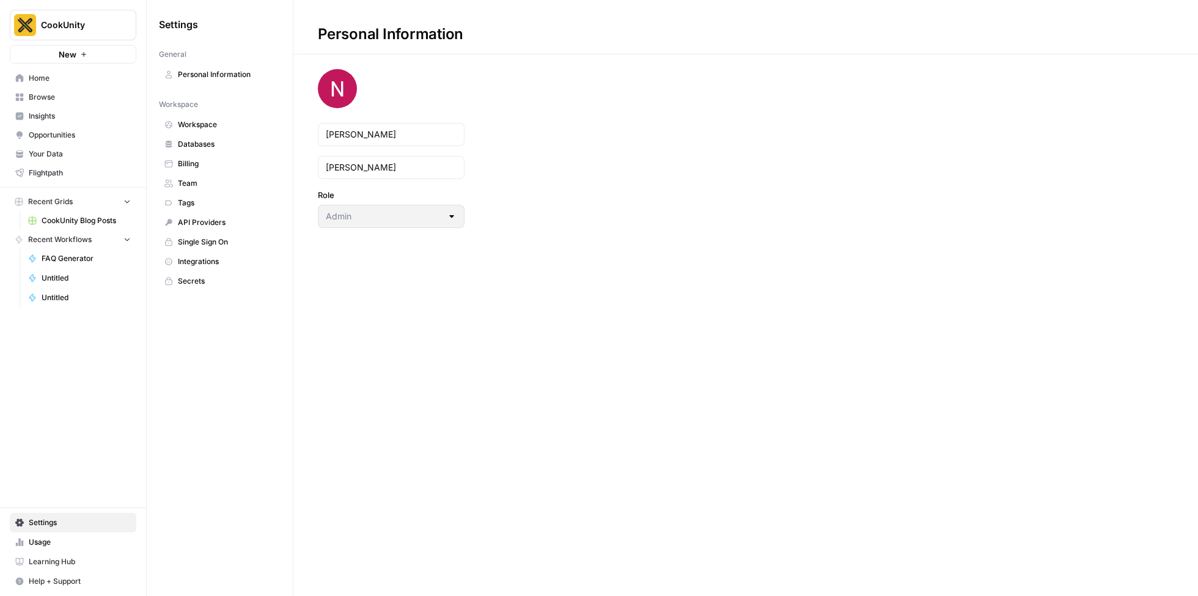
click at [215, 183] on span "Team" at bounding box center [226, 183] width 97 height 11
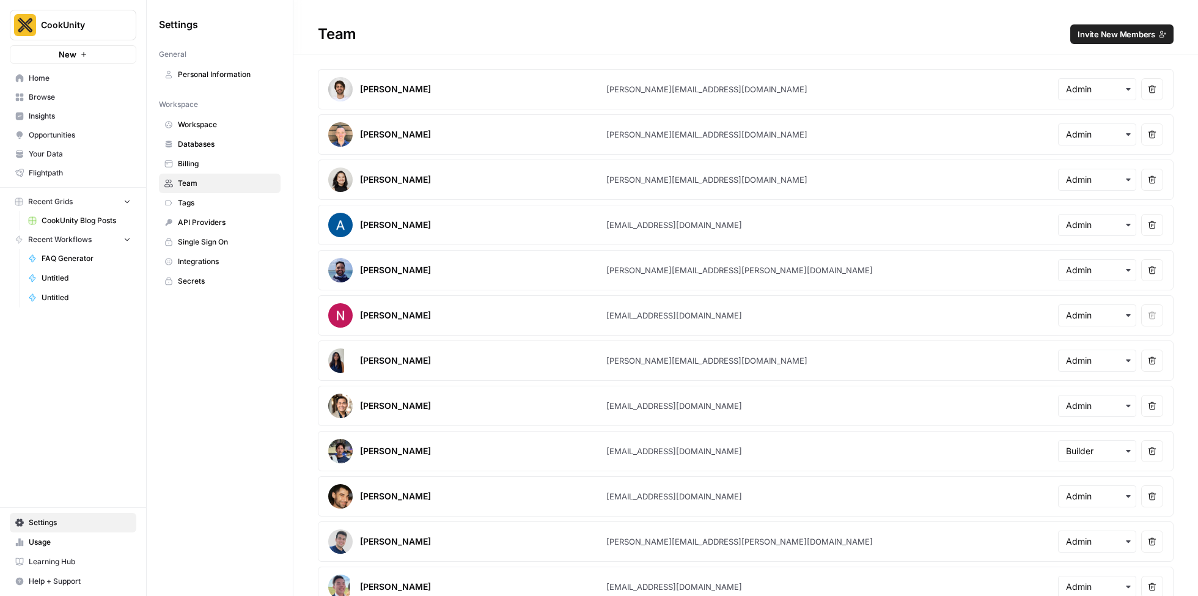
click at [64, 115] on span "Insights" at bounding box center [80, 116] width 102 height 11
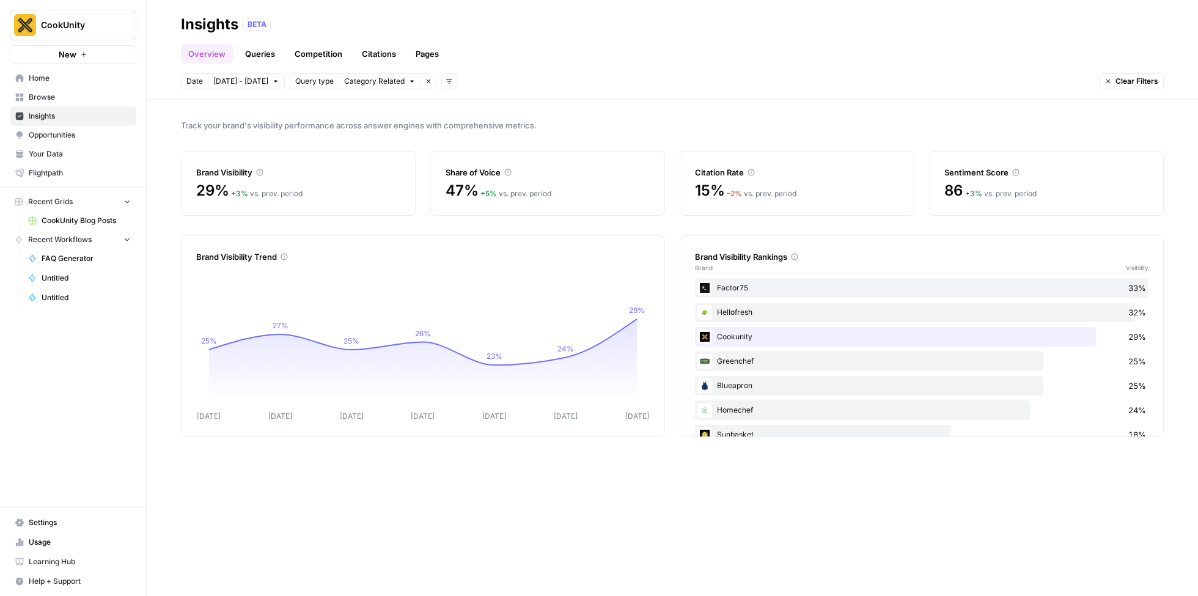
click at [83, 19] on span "CookUnity" at bounding box center [78, 25] width 74 height 12
type input "[PERSON_NAME]"
click at [87, 93] on span "Dillon Test" at bounding box center [117, 92] width 161 height 12
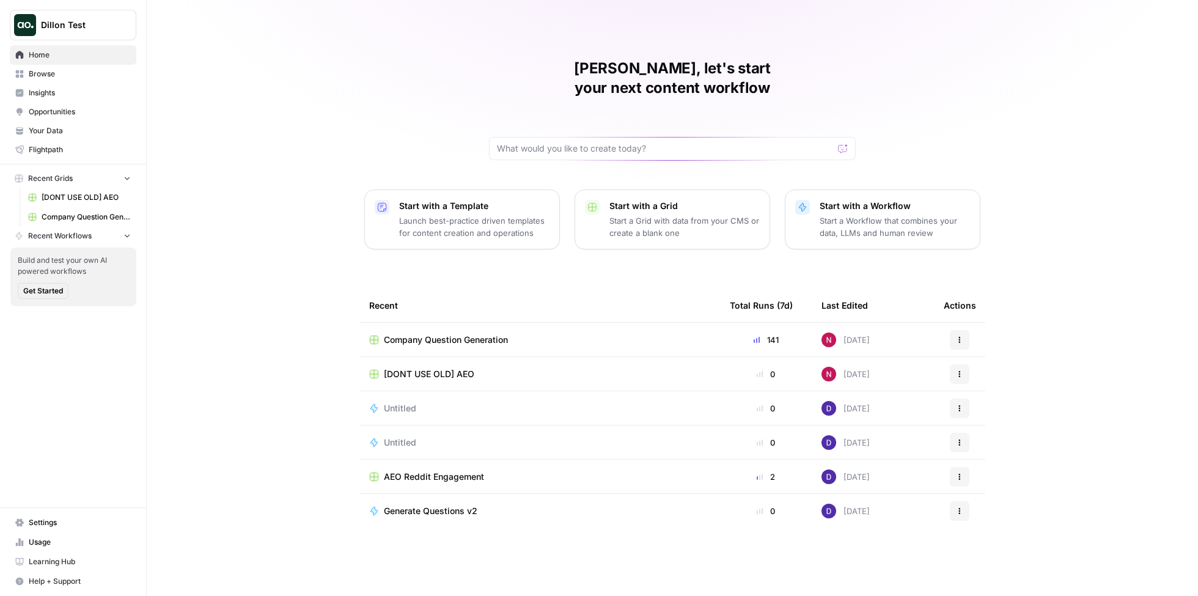
click at [437, 334] on span "Company Question Generation" at bounding box center [446, 340] width 124 height 12
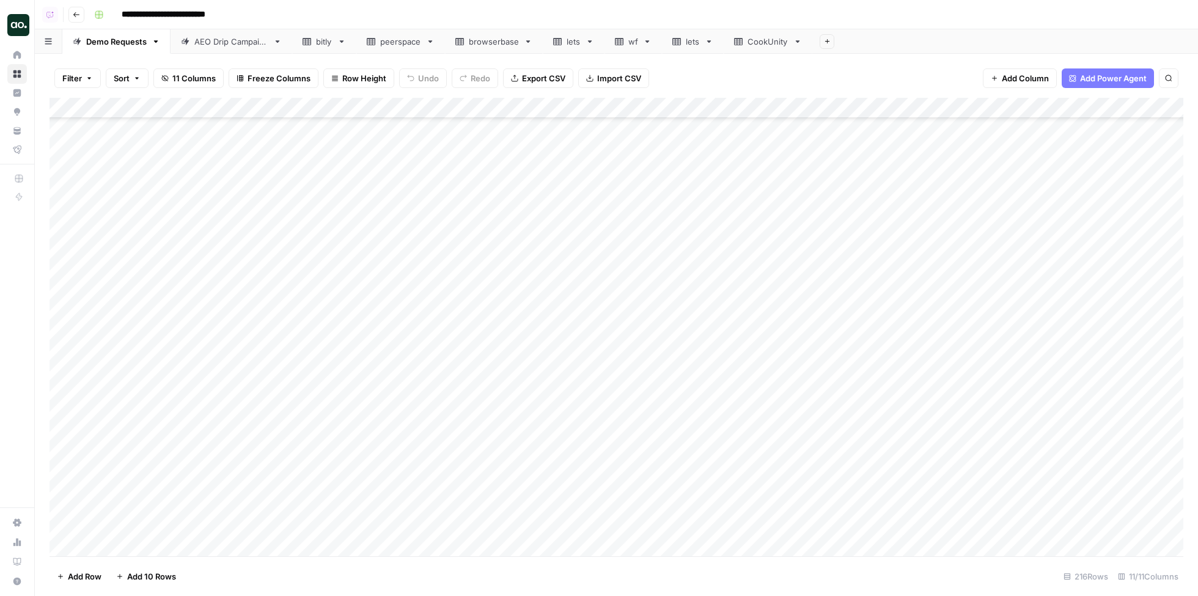
scroll to position [4070, 0]
click at [134, 486] on div "Add Column" at bounding box center [617, 327] width 1134 height 458
type textarea "********"
click at [653, 483] on div "Add Column" at bounding box center [617, 327] width 1134 height 458
